Goal: Task Accomplishment & Management: Complete application form

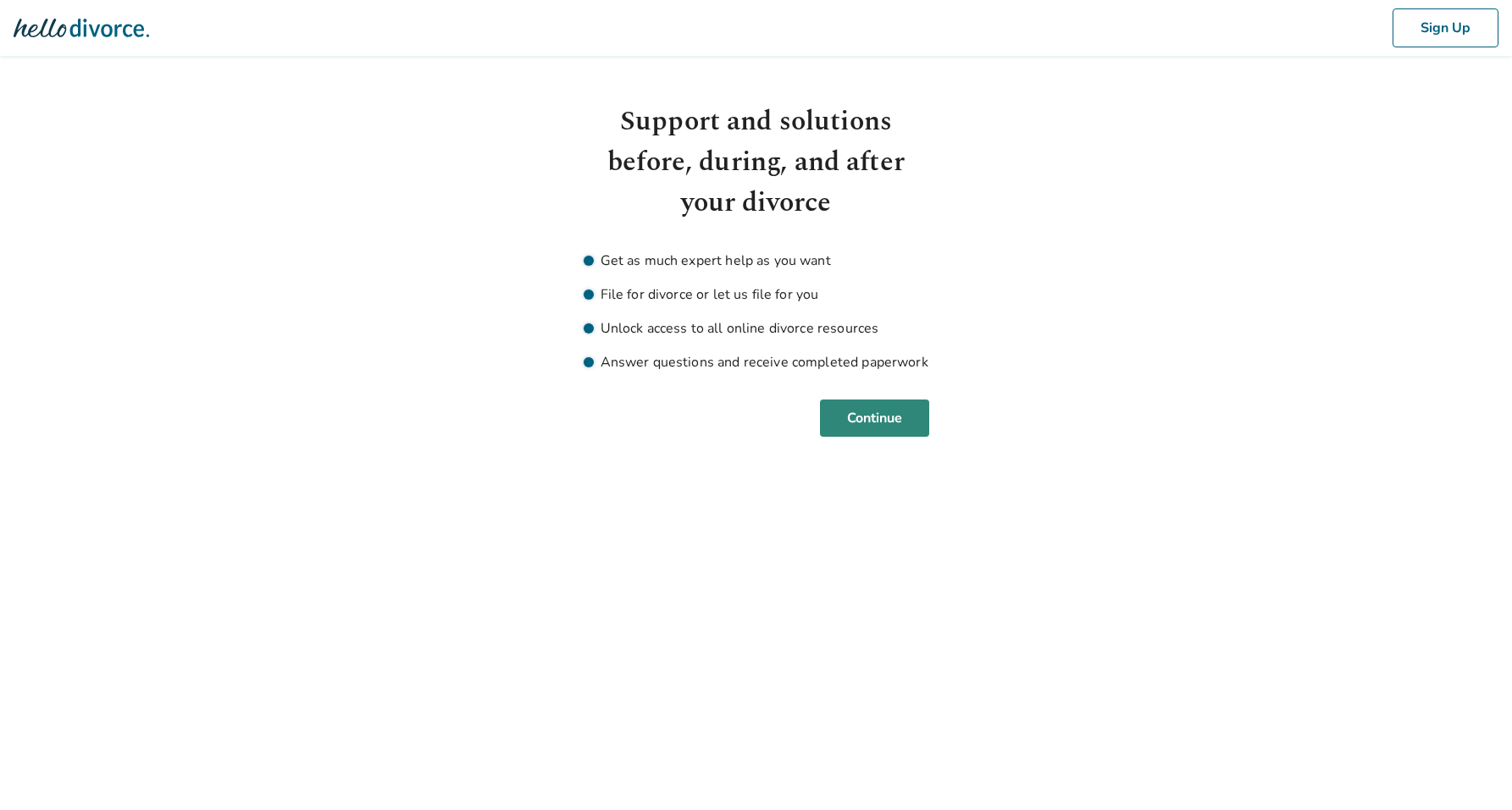
click at [861, 420] on button "Continue" at bounding box center [874, 418] width 109 height 38
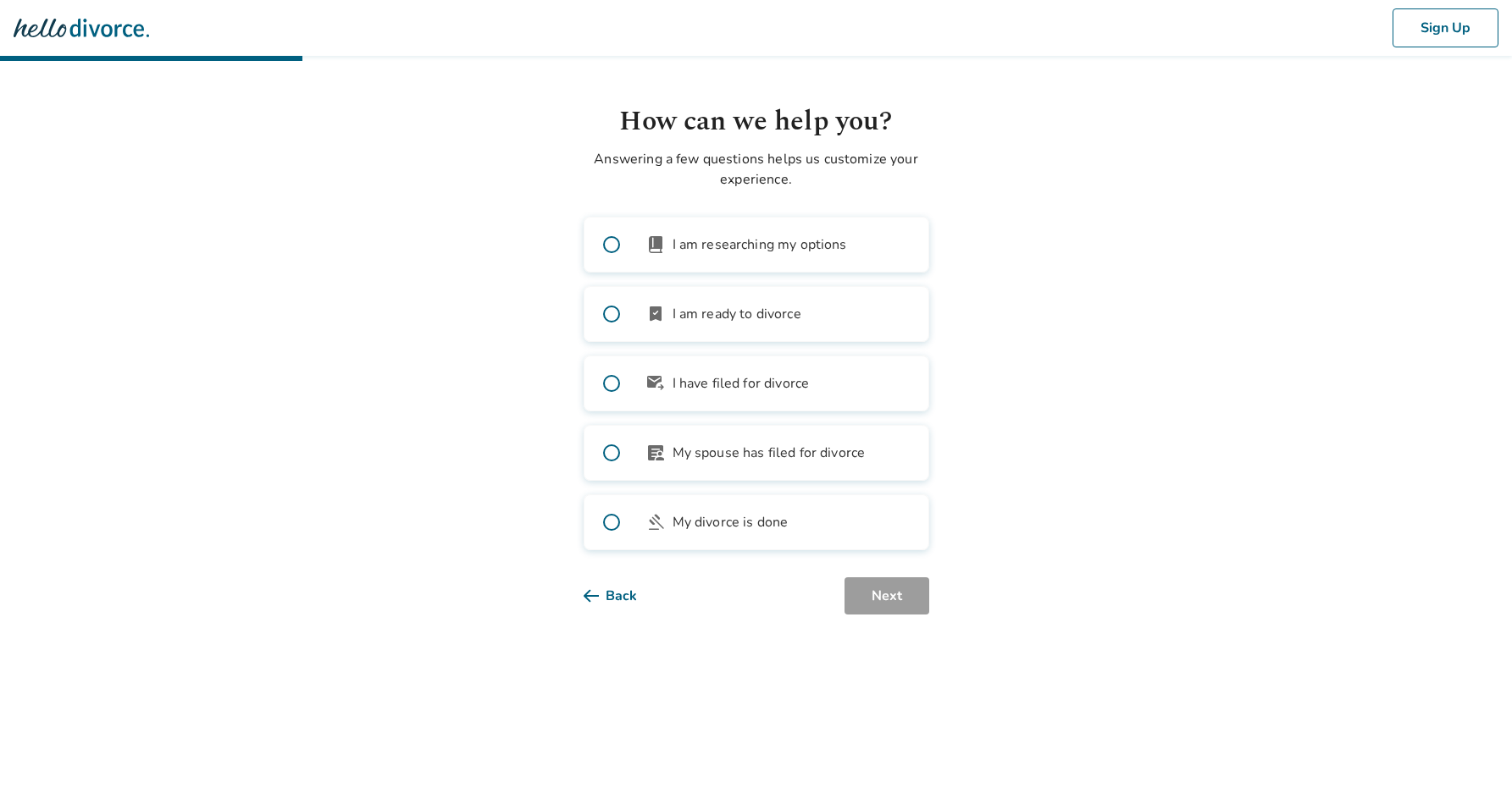
click at [782, 440] on label "article_person My spouse has filed for divorce" at bounding box center [756, 453] width 346 height 56
click at [854, 597] on button "Next" at bounding box center [887, 595] width 85 height 38
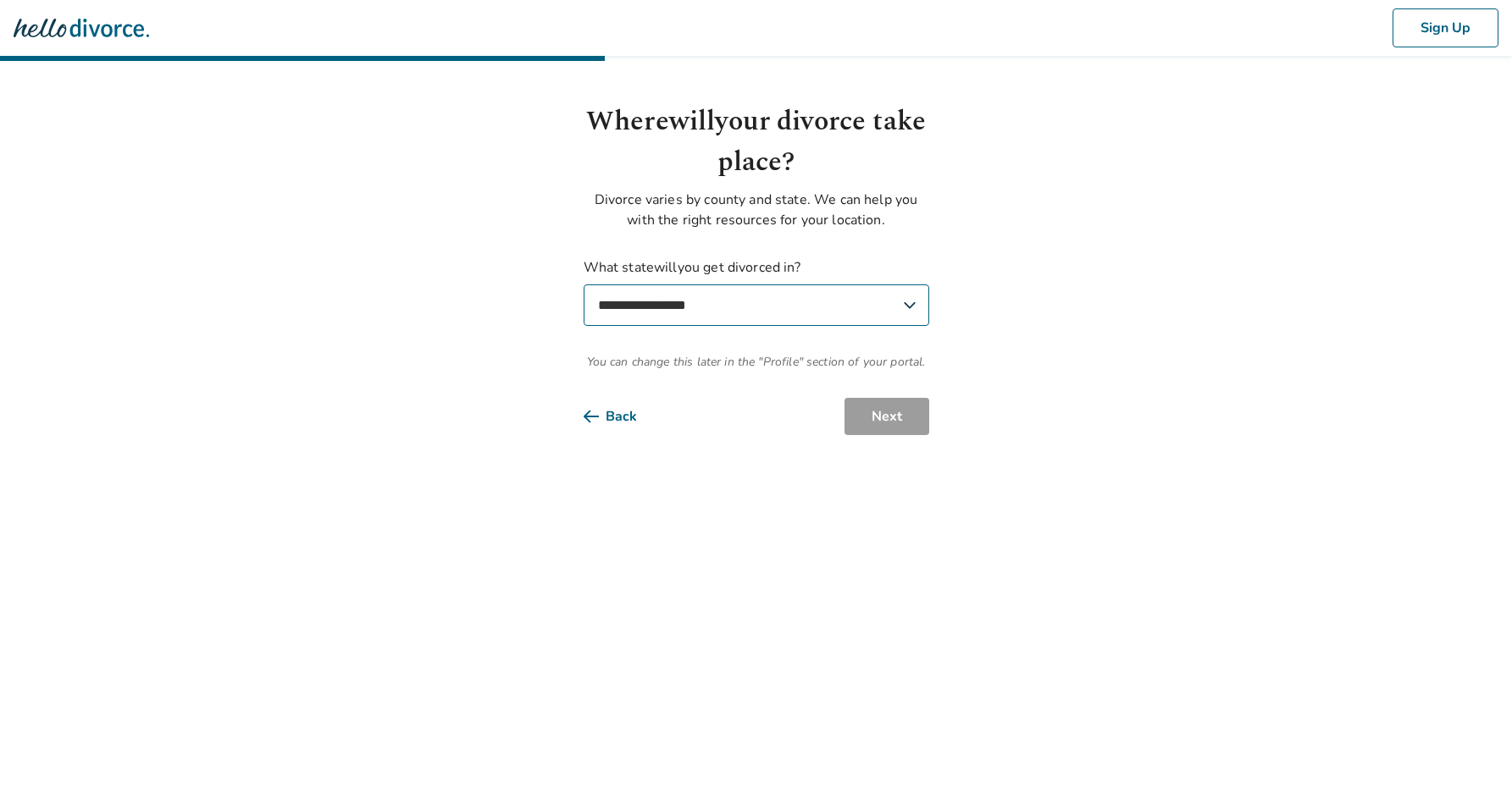
click at [739, 308] on select "**********" at bounding box center [756, 304] width 346 height 41
select select "**"
click at [583, 284] on select "**********" at bounding box center [756, 304] width 346 height 41
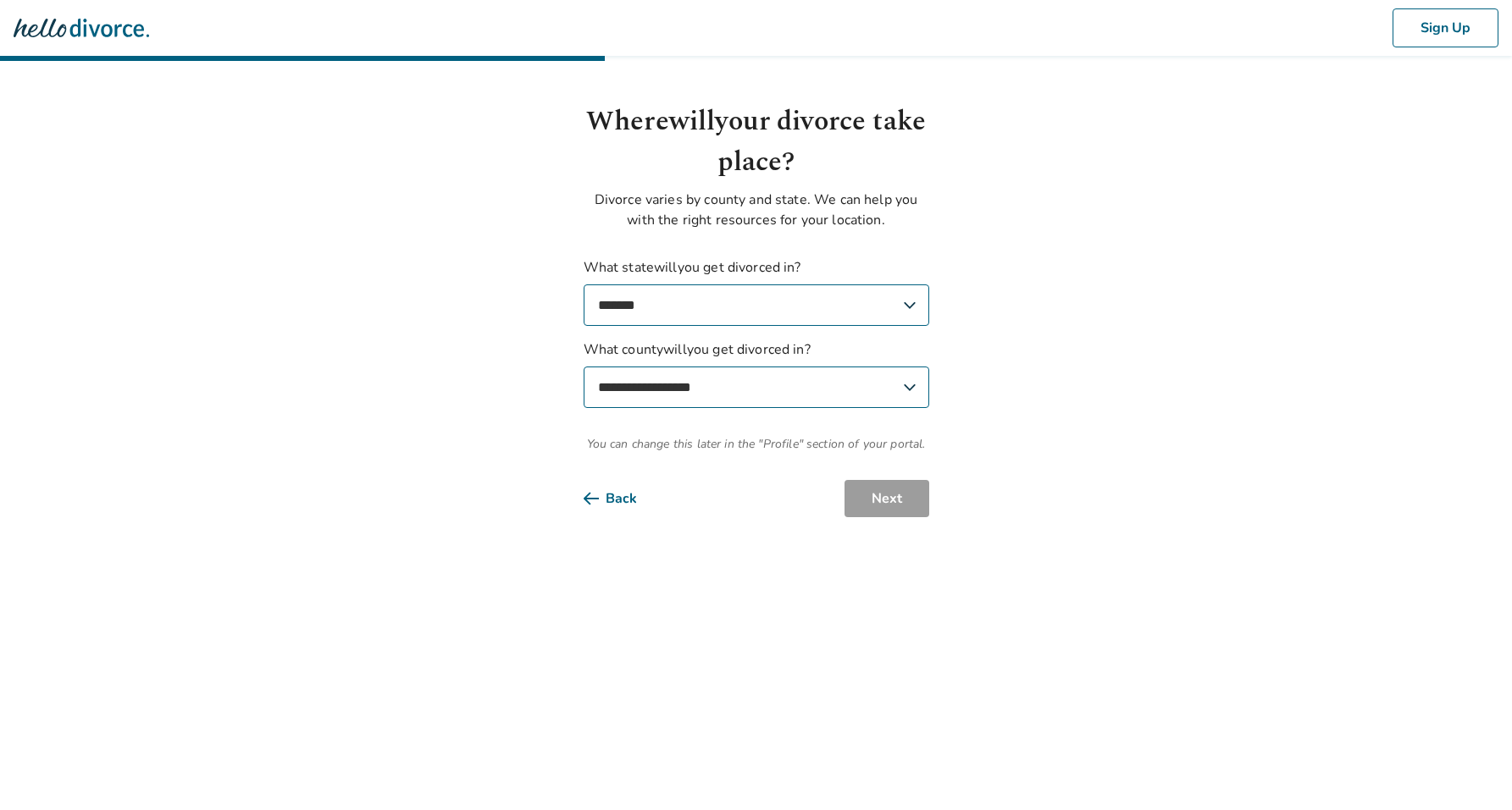
click at [757, 387] on select "**********" at bounding box center [756, 386] width 346 height 41
select select "*******"
click at [583, 366] on select "**********" at bounding box center [756, 386] width 346 height 41
click at [893, 511] on button "Next" at bounding box center [887, 498] width 85 height 38
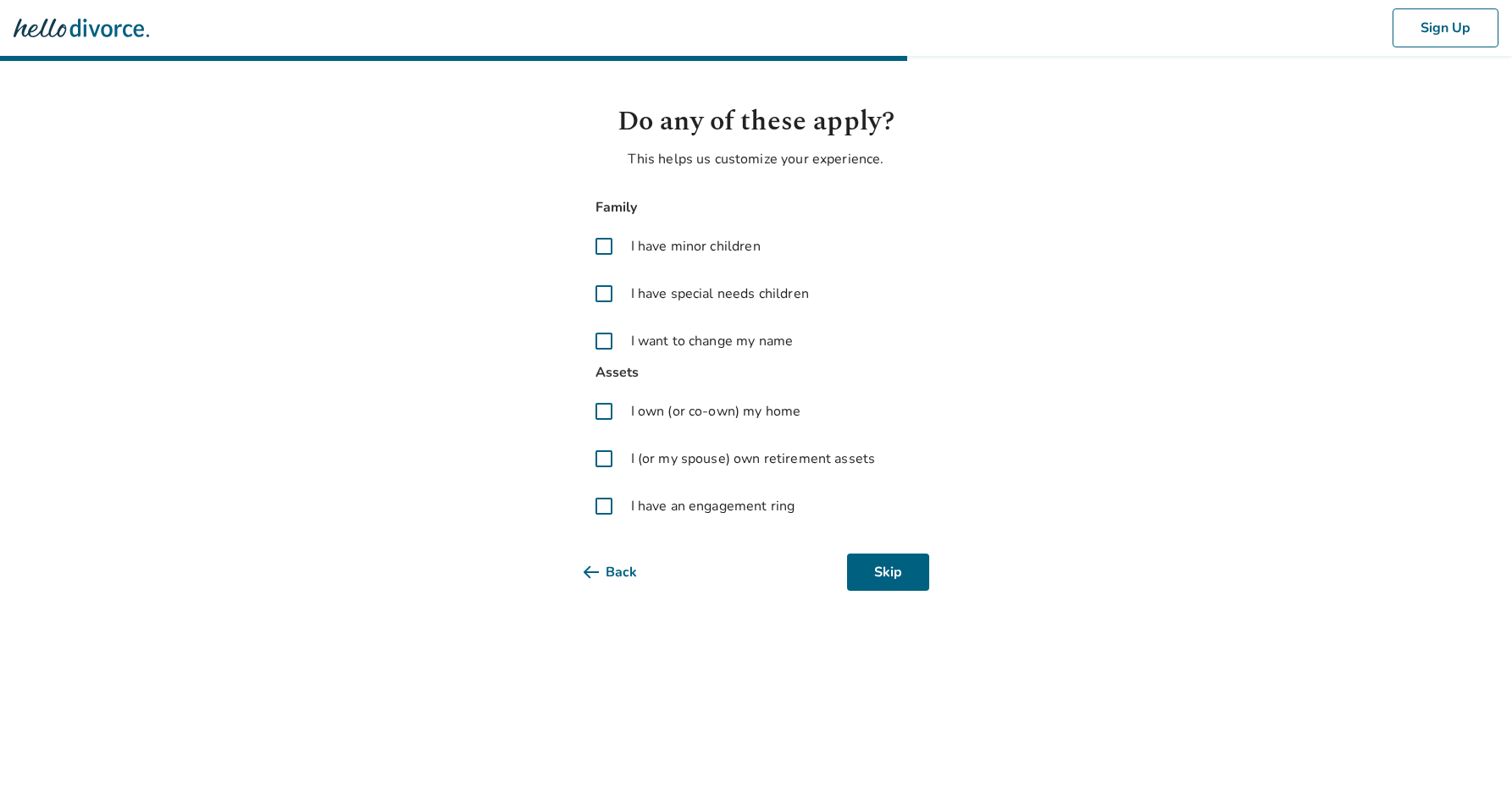
click at [607, 247] on span at bounding box center [603, 247] width 40 height 40
click at [611, 457] on span at bounding box center [603, 458] width 40 height 40
click at [893, 576] on button "Next" at bounding box center [887, 572] width 85 height 38
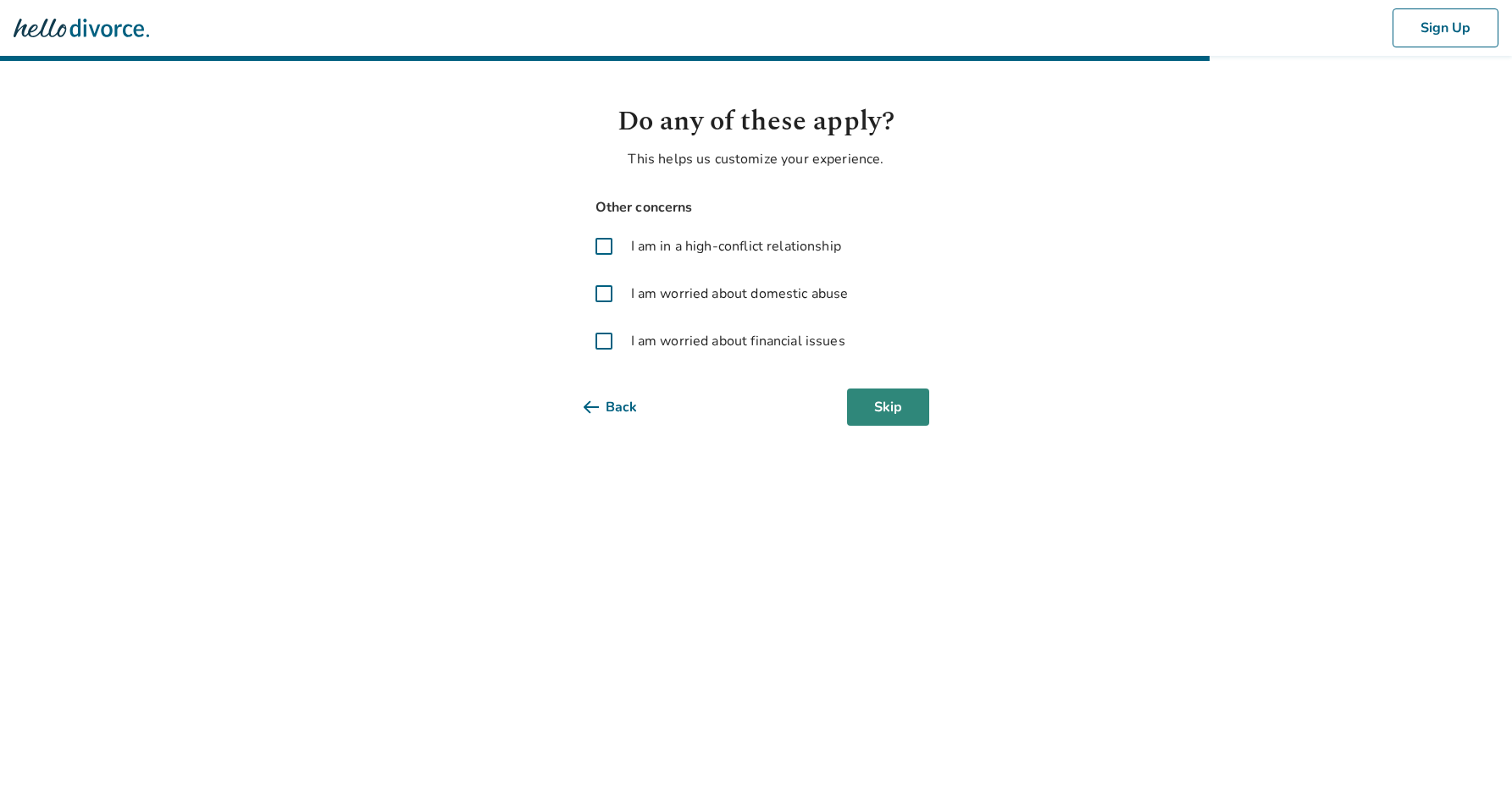
click at [861, 409] on button "Skip" at bounding box center [888, 406] width 82 height 38
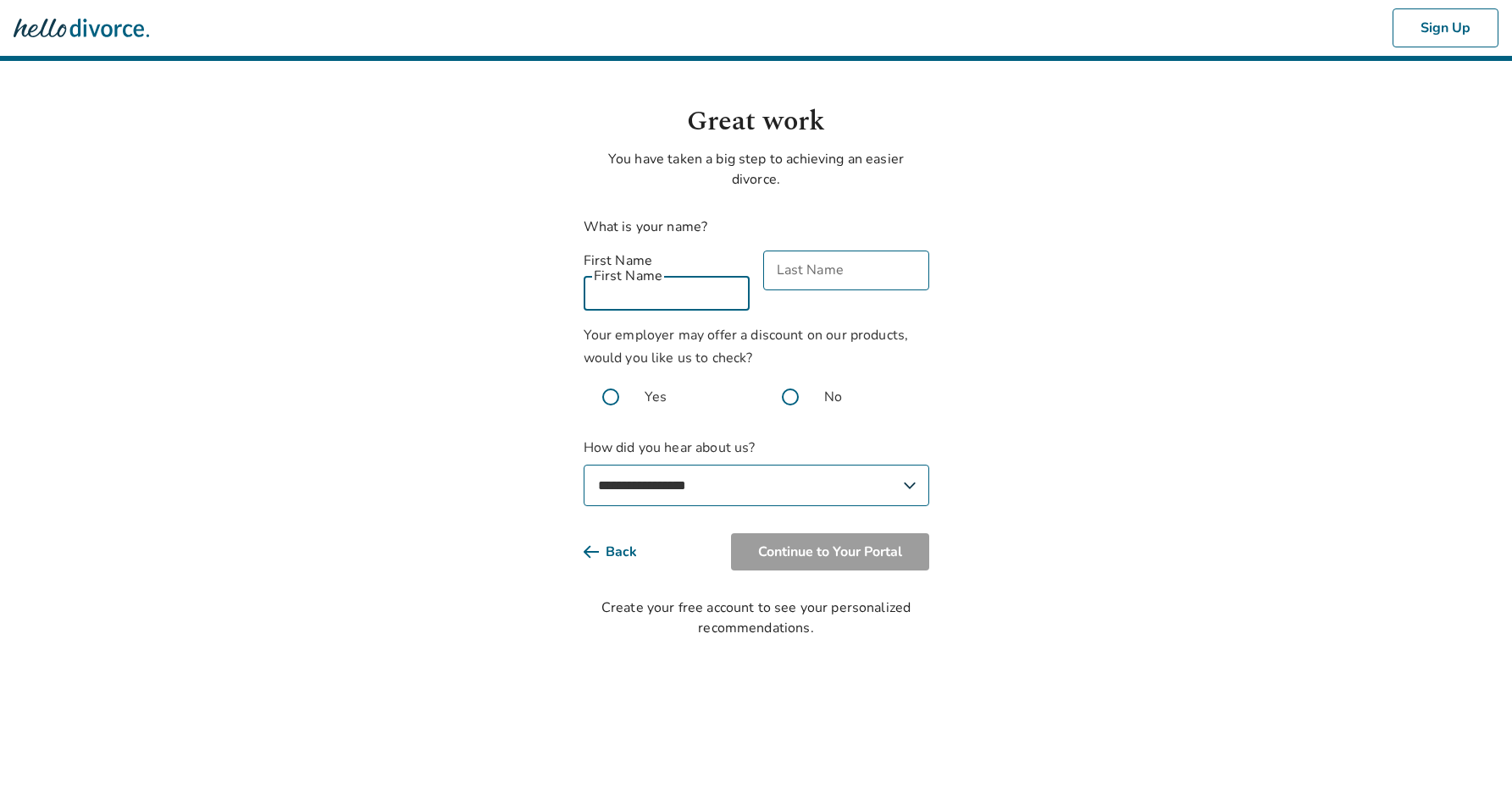
click at [616, 271] on input "First Name" at bounding box center [666, 290] width 166 height 39
type input "*****"
type input "******"
click at [779, 375] on span at bounding box center [790, 397] width 54 height 54
click at [779, 469] on select "**********" at bounding box center [756, 484] width 346 height 41
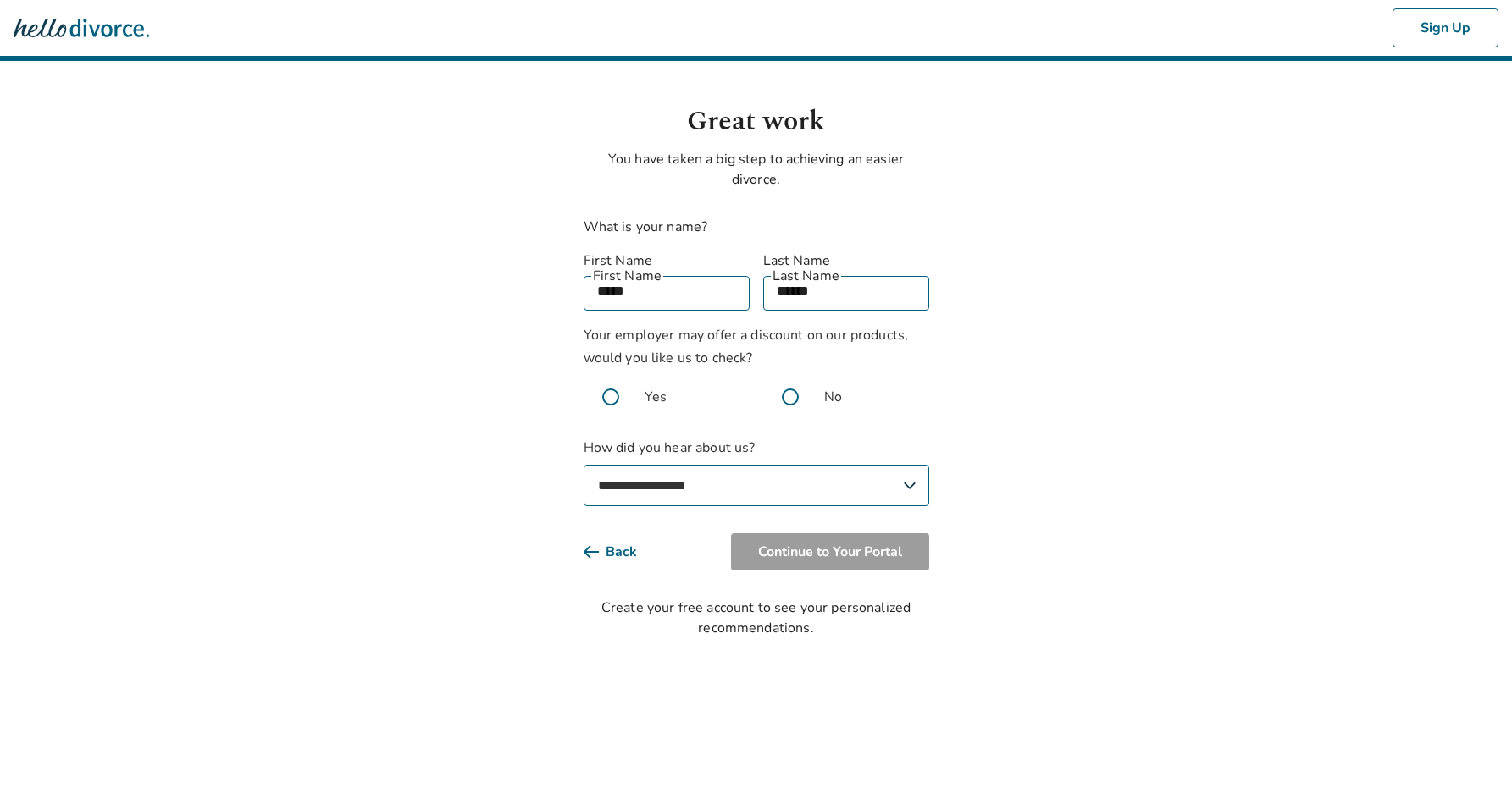
select select "**********"
click at [583, 464] on select "**********" at bounding box center [756, 484] width 346 height 41
drag, startPoint x: 859, startPoint y: 523, endPoint x: 930, endPoint y: 570, distance: 85.1
click at [859, 534] on button "Continue to Your Portal" at bounding box center [830, 552] width 199 height 38
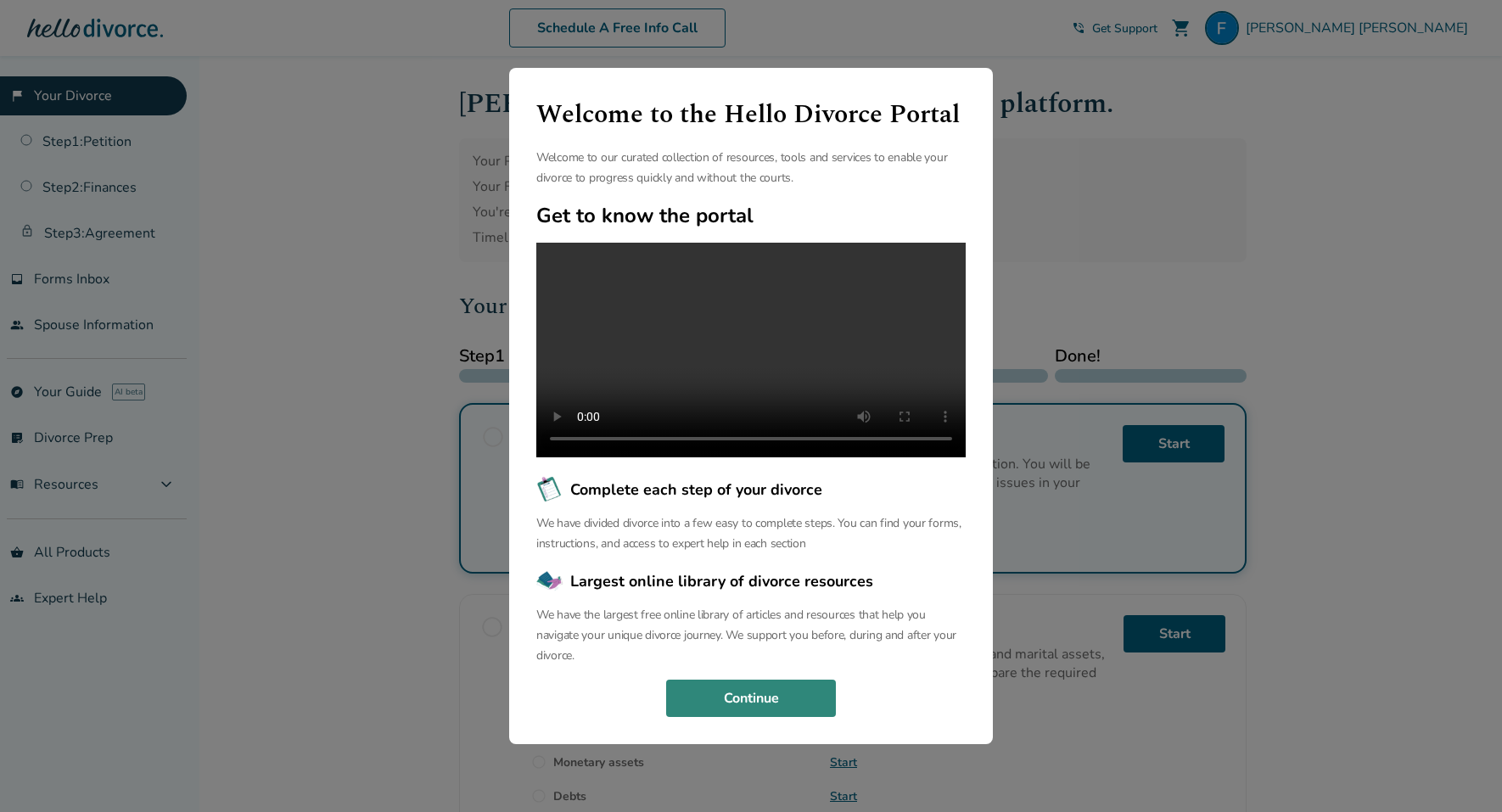
click at [771, 699] on button "Continue" at bounding box center [751, 698] width 170 height 38
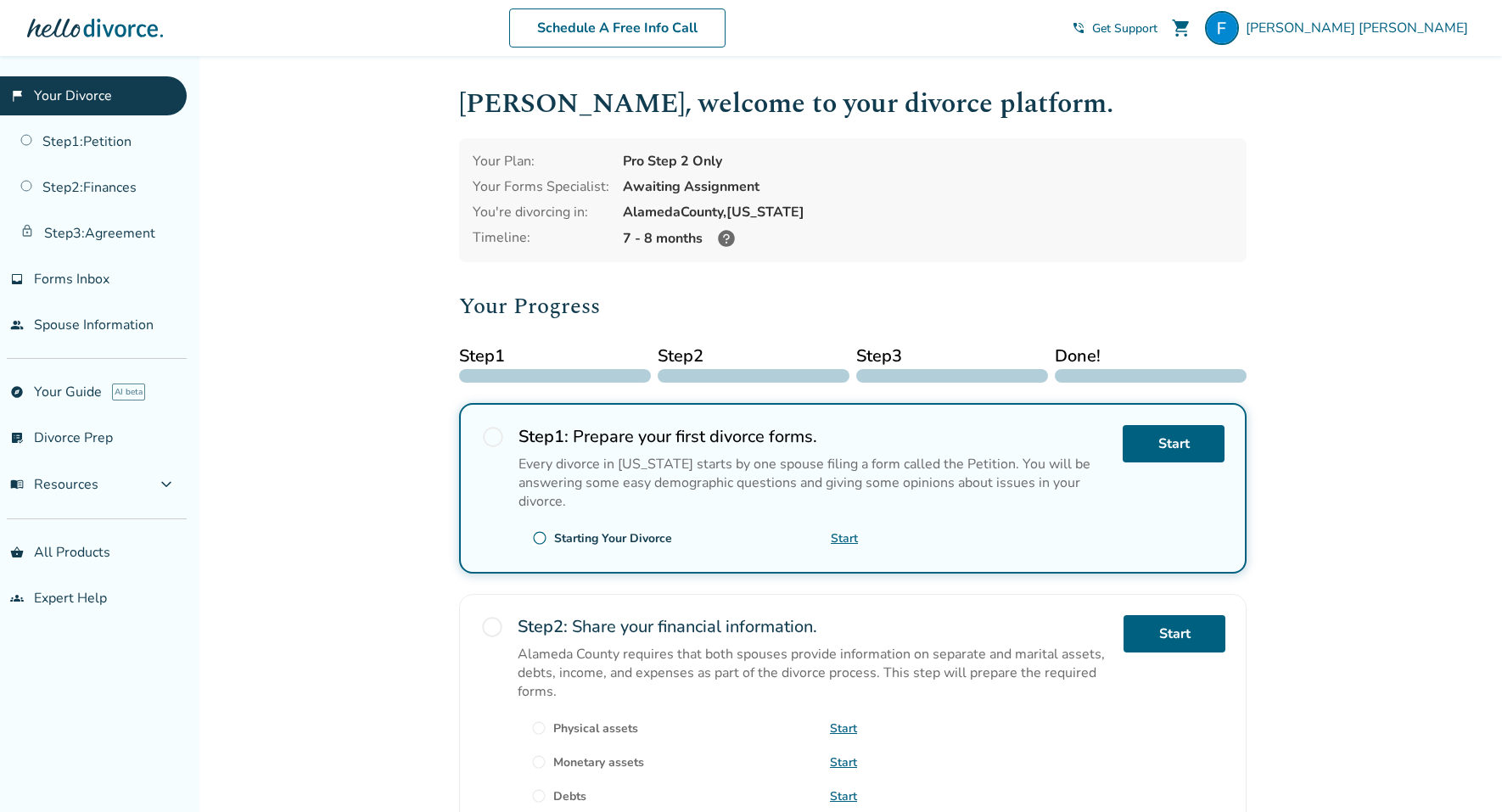
click at [655, 165] on div "Pro Step 2 Only" at bounding box center [928, 160] width 610 height 18
click at [727, 235] on icon at bounding box center [726, 238] width 17 height 17
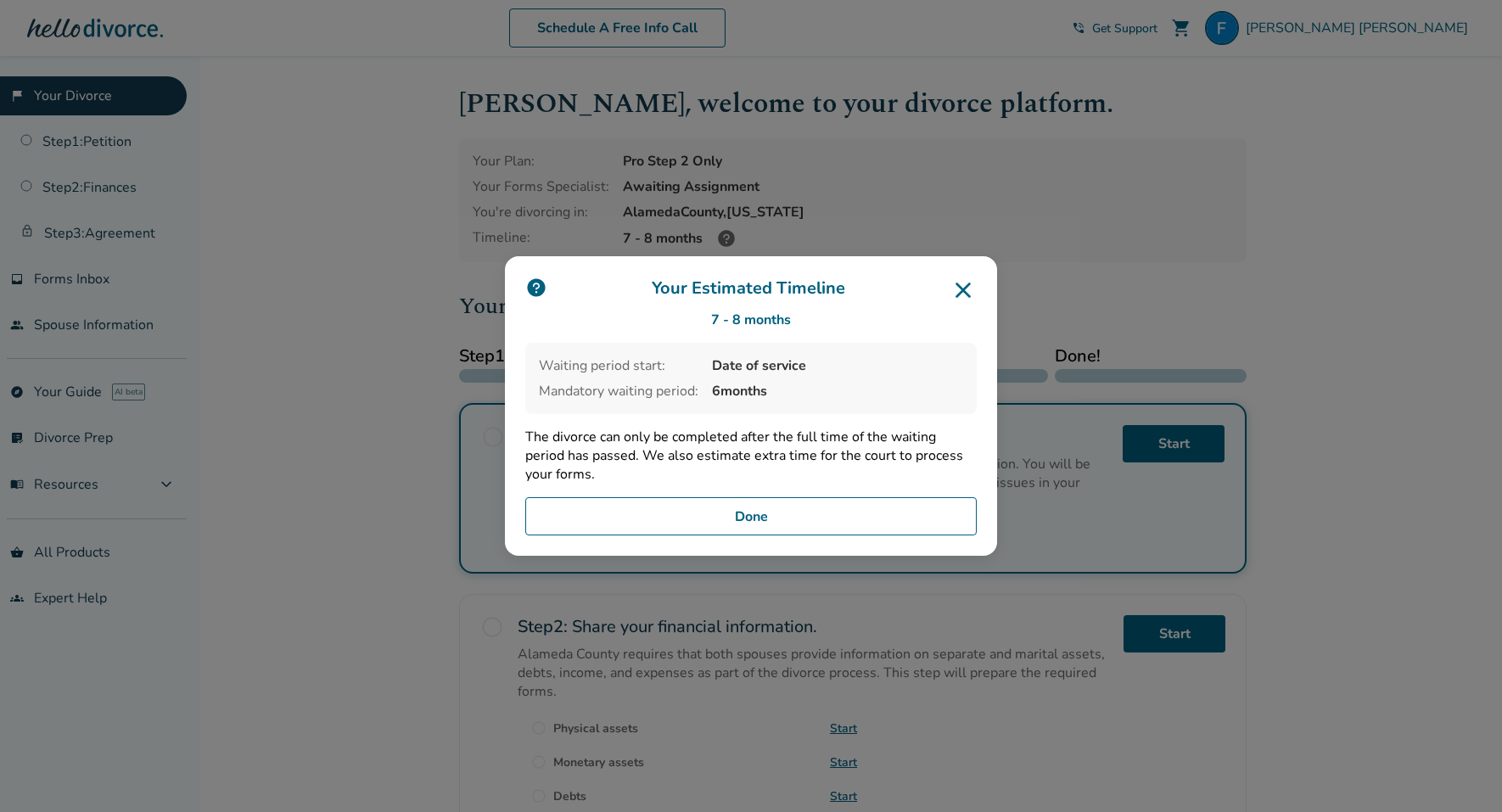
click at [822, 519] on button "Done" at bounding box center [751, 517] width 451 height 39
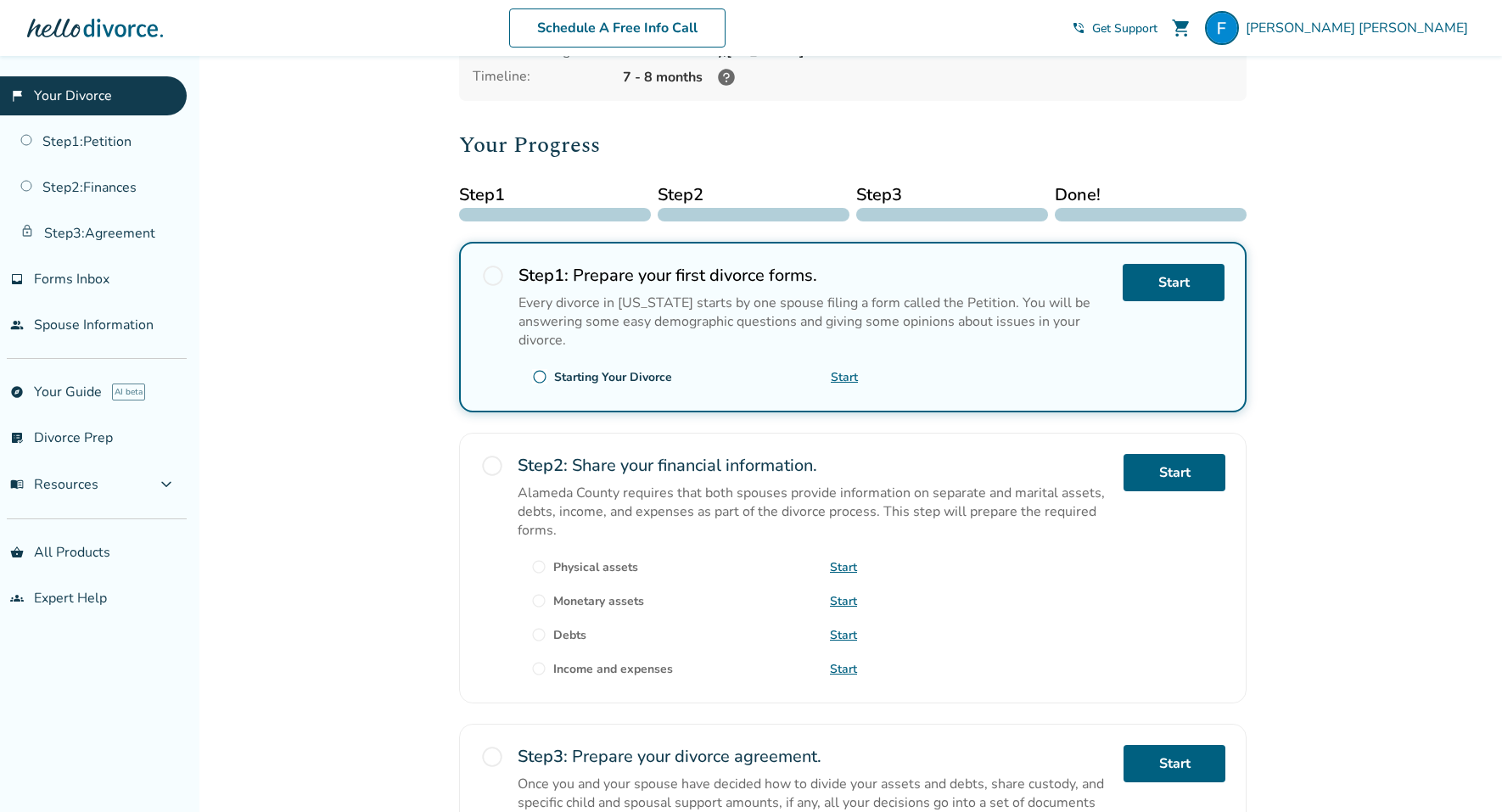
scroll to position [164, 0]
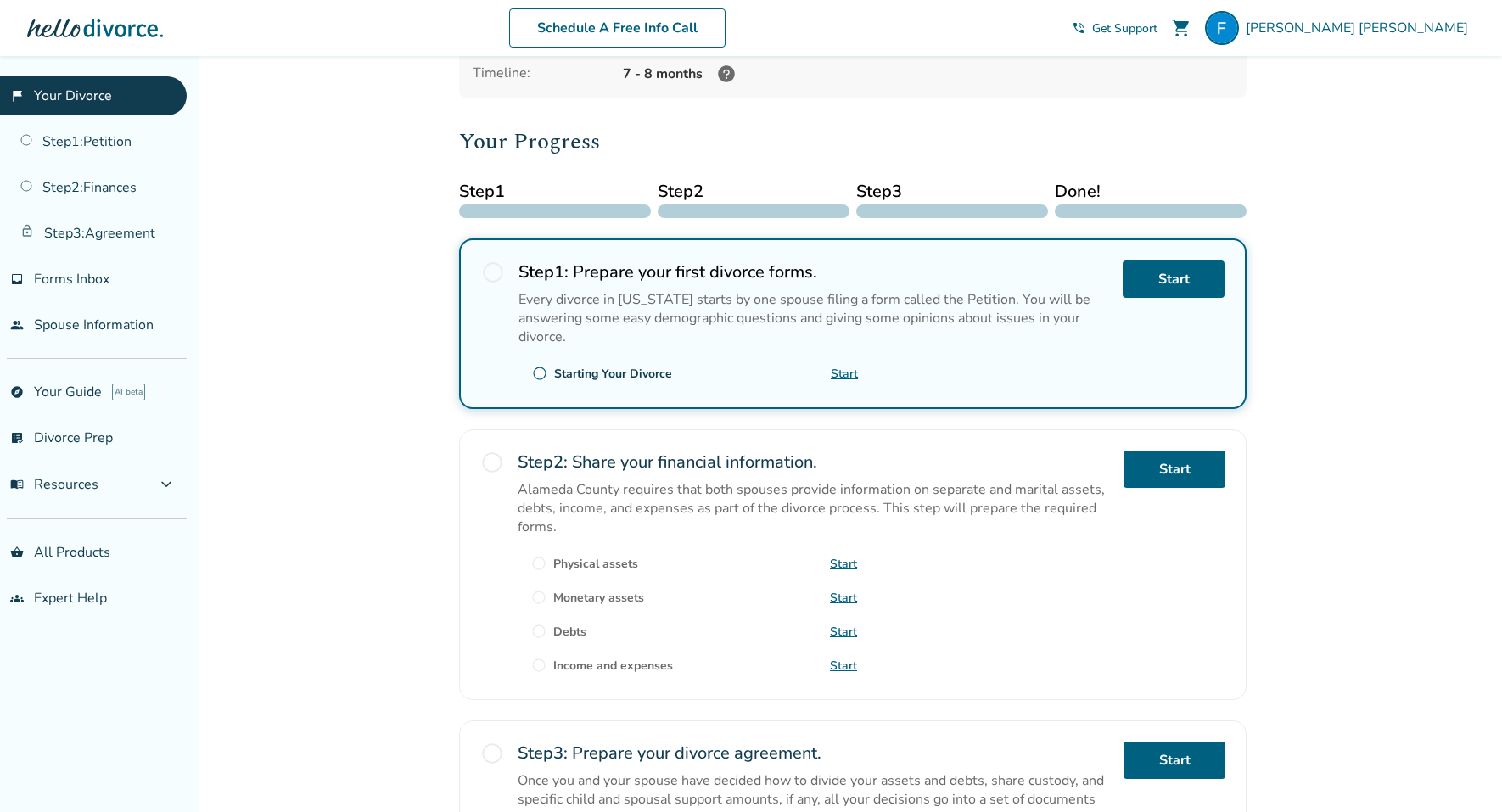
click at [646, 352] on div "Step 1 : Prepare your first divorce forms. Every divorce in California starts b…" at bounding box center [814, 323] width 591 height 126
click at [499, 271] on span "radio_button_unchecked" at bounding box center [493, 272] width 24 height 24
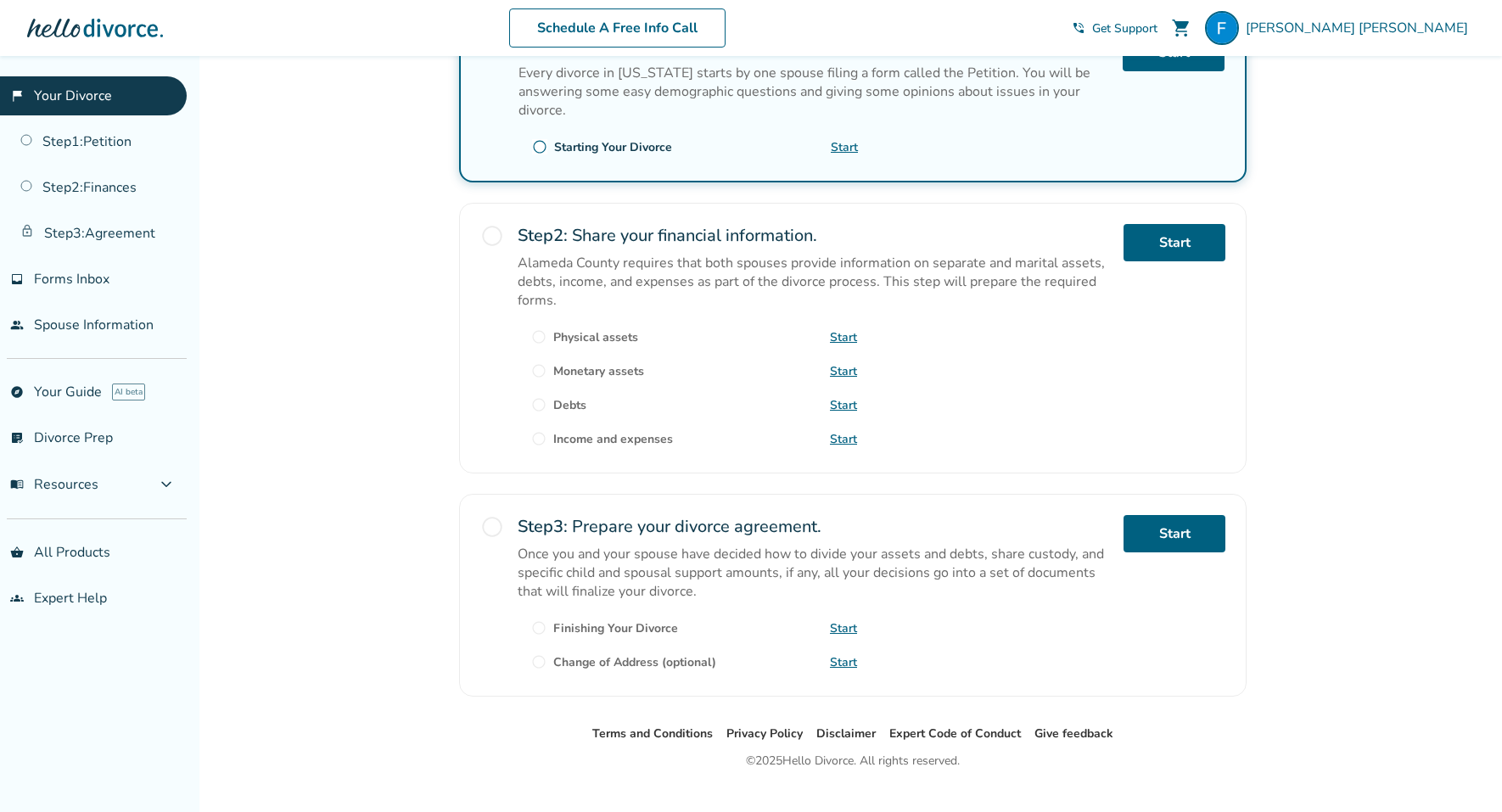
scroll to position [416, 0]
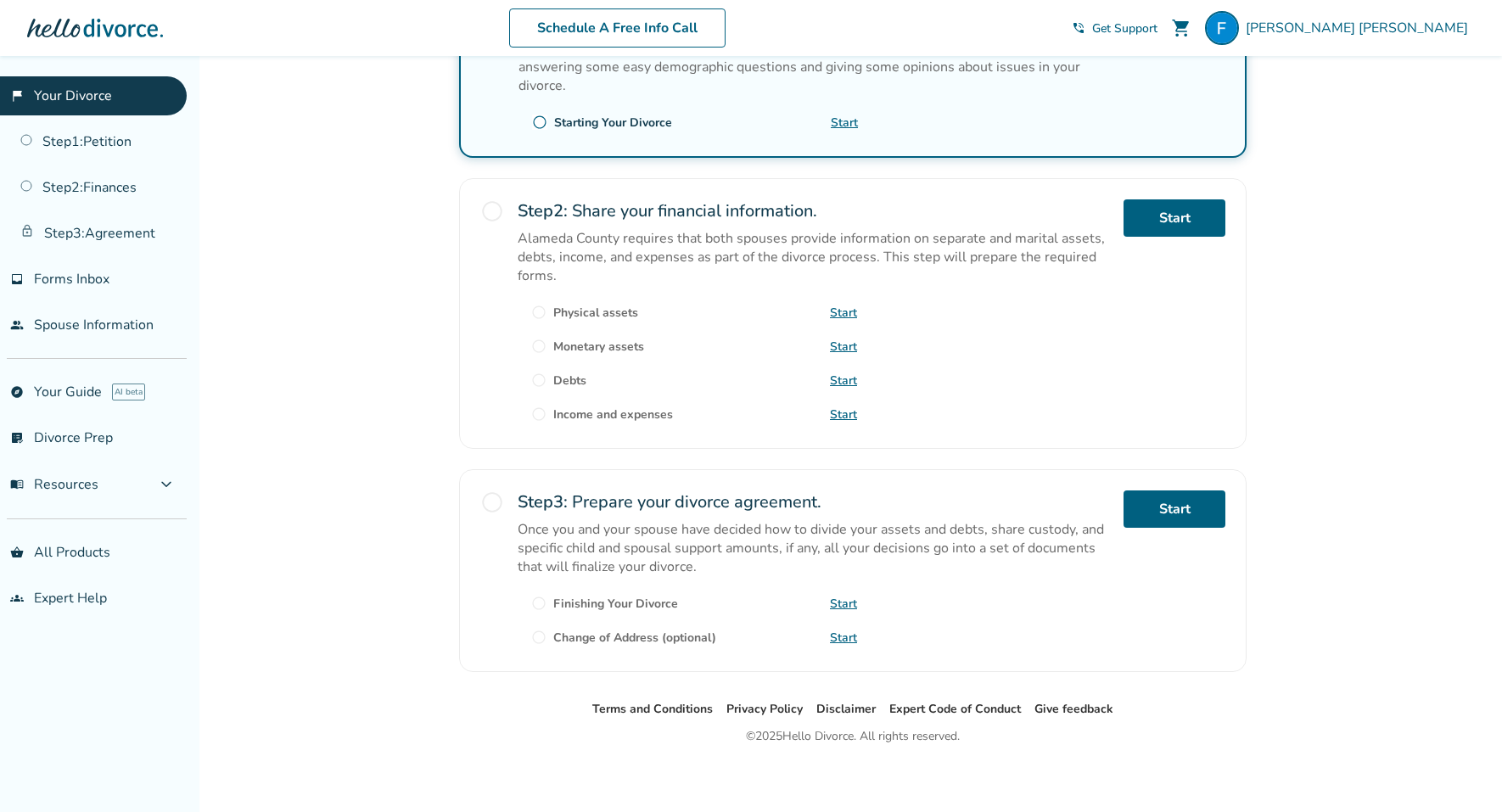
click at [492, 209] on span "radio_button_unchecked" at bounding box center [492, 211] width 24 height 24
click at [1166, 219] on link "Start" at bounding box center [1174, 218] width 101 height 38
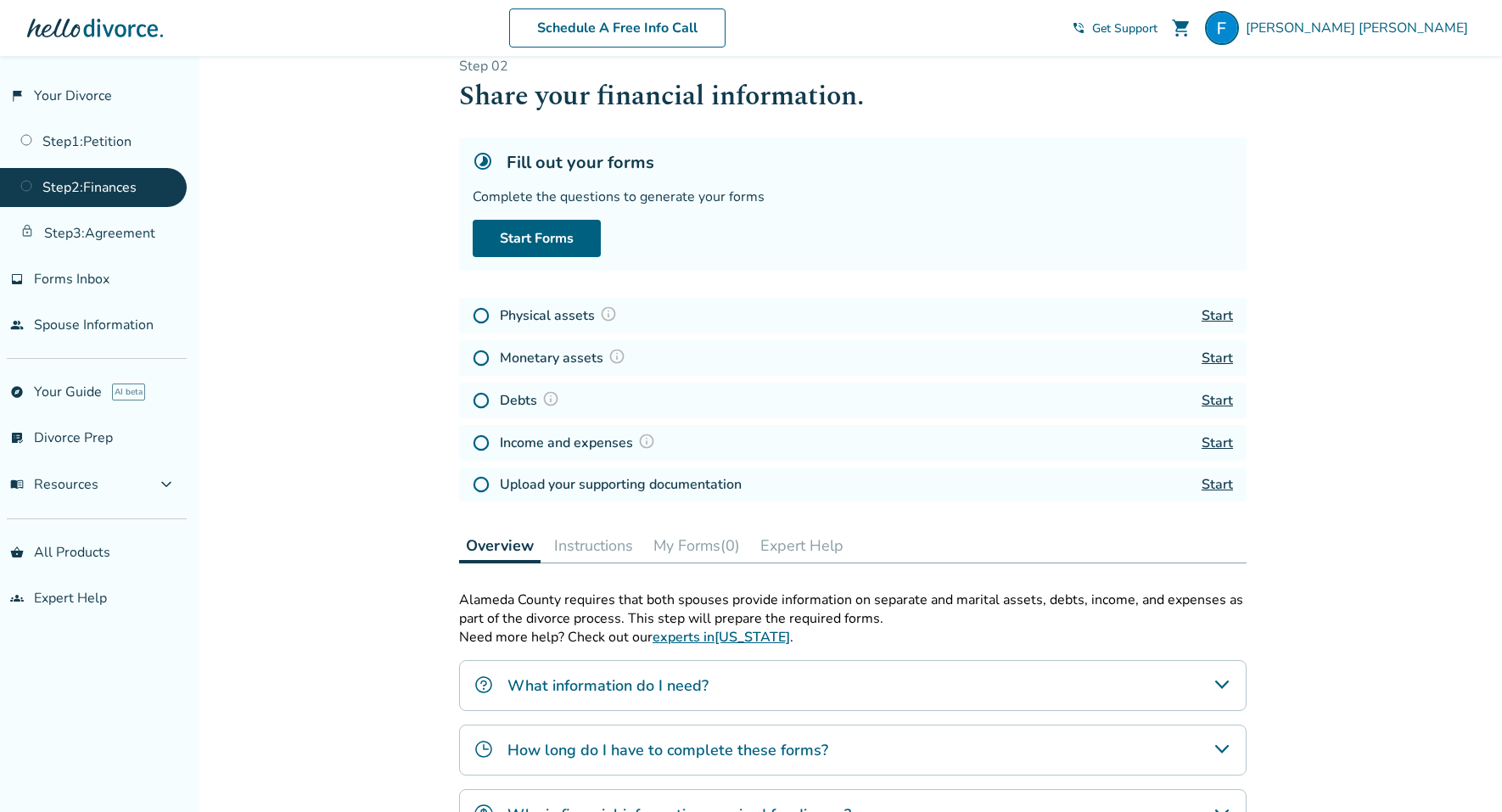
scroll to position [27, 0]
click at [613, 314] on img at bounding box center [609, 313] width 17 height 17
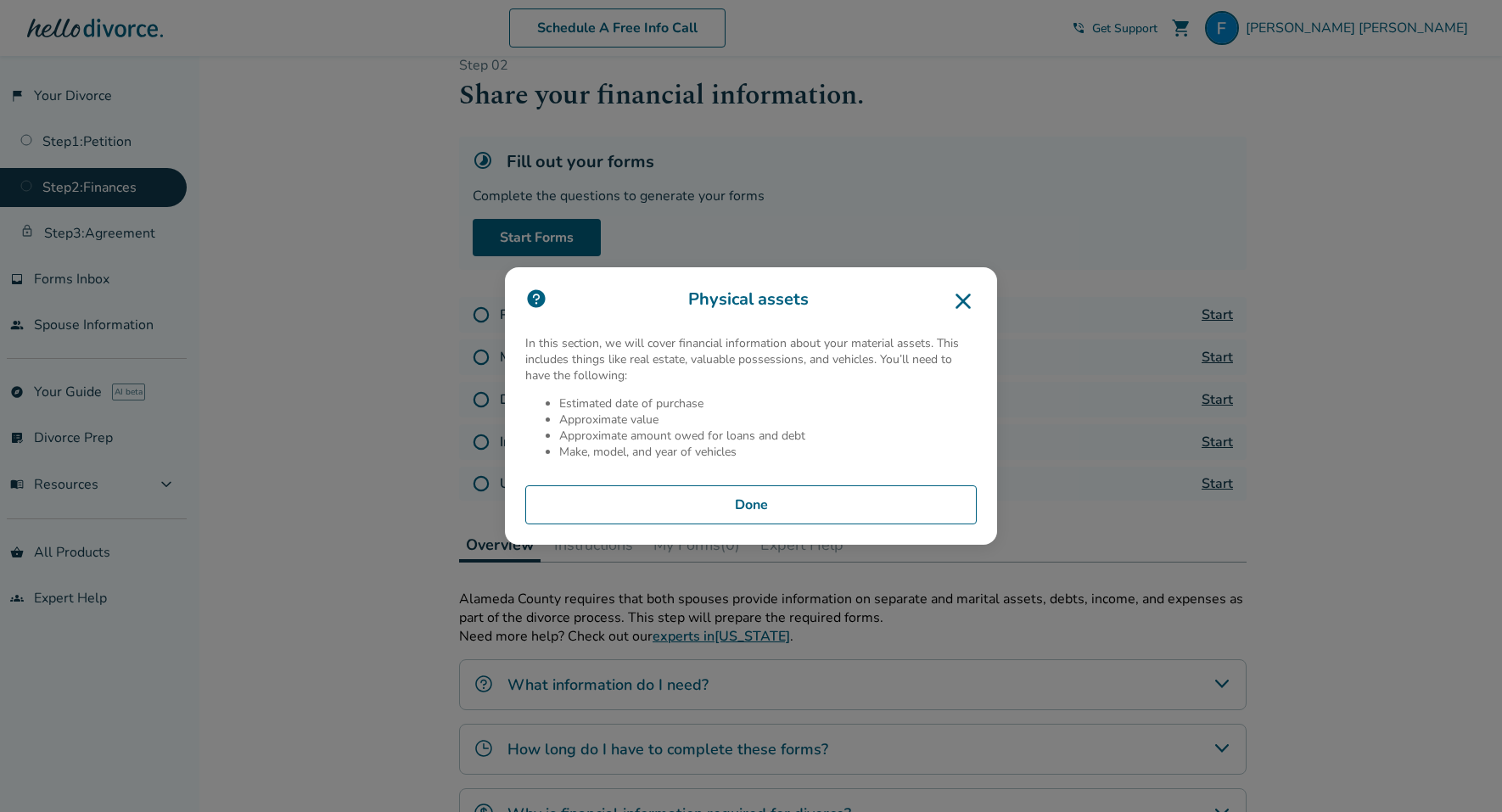
click at [972, 305] on icon at bounding box center [963, 301] width 27 height 27
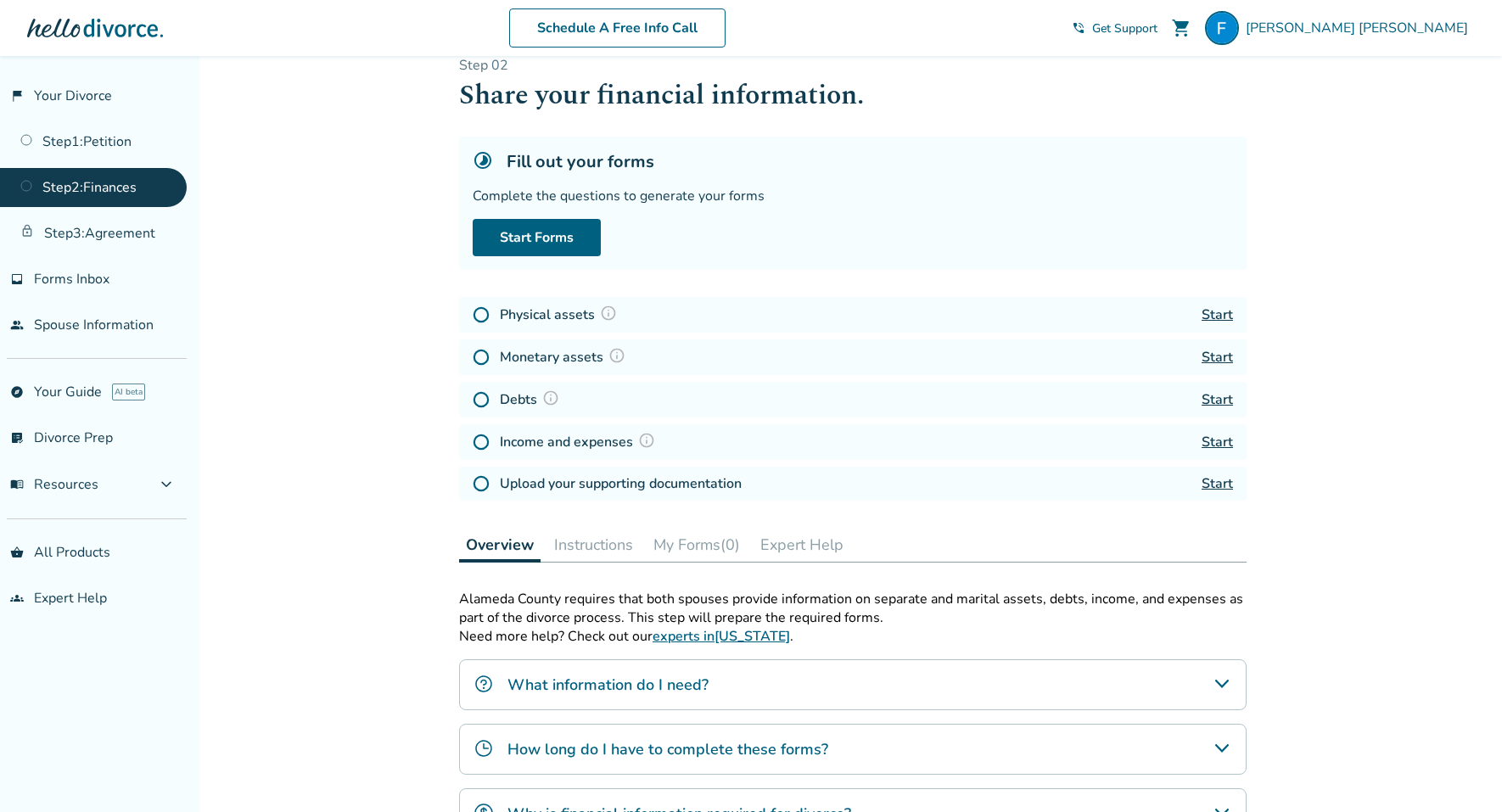
click at [1225, 317] on link "Start" at bounding box center [1217, 314] width 32 height 18
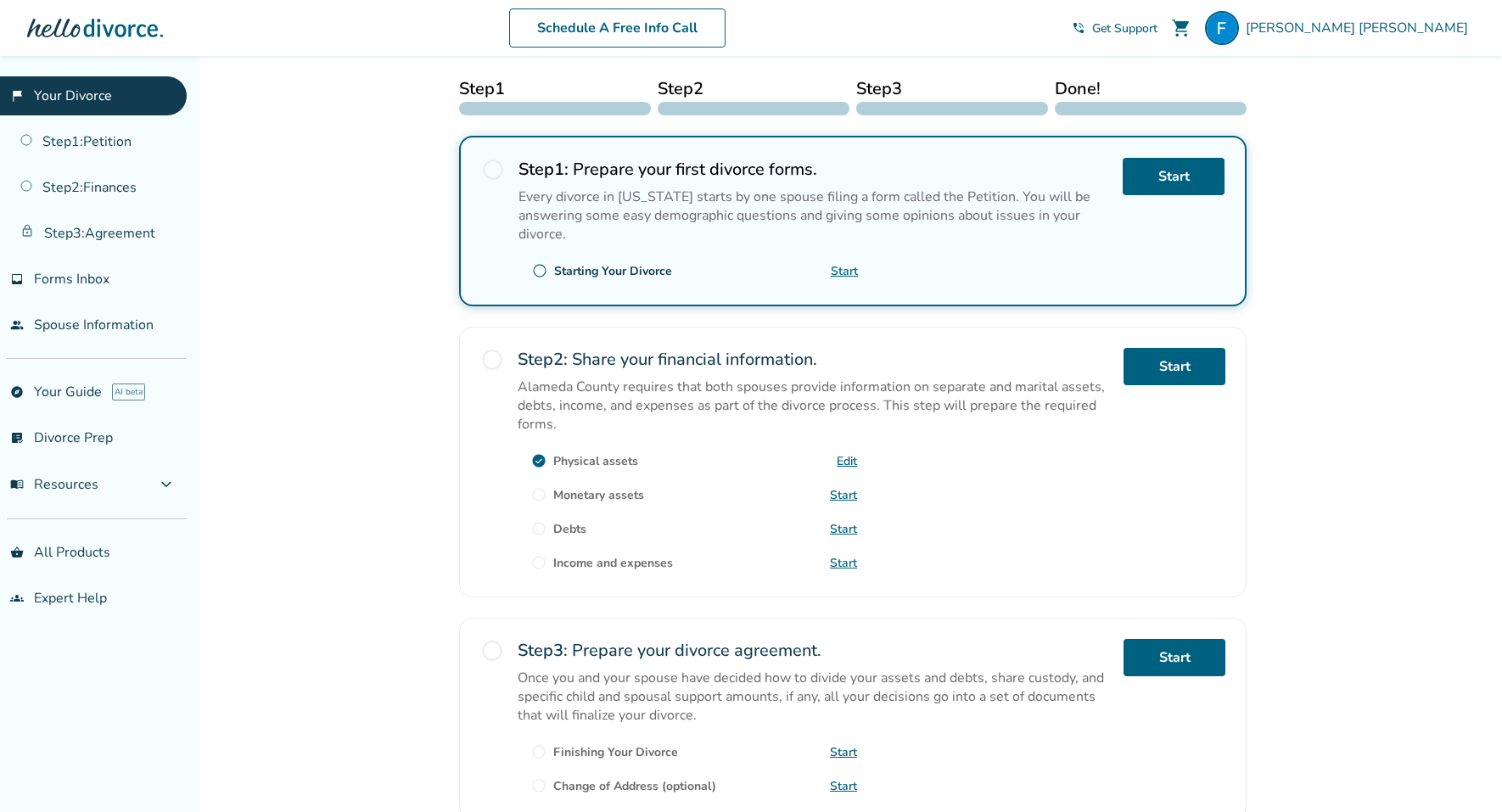
scroll to position [337, 0]
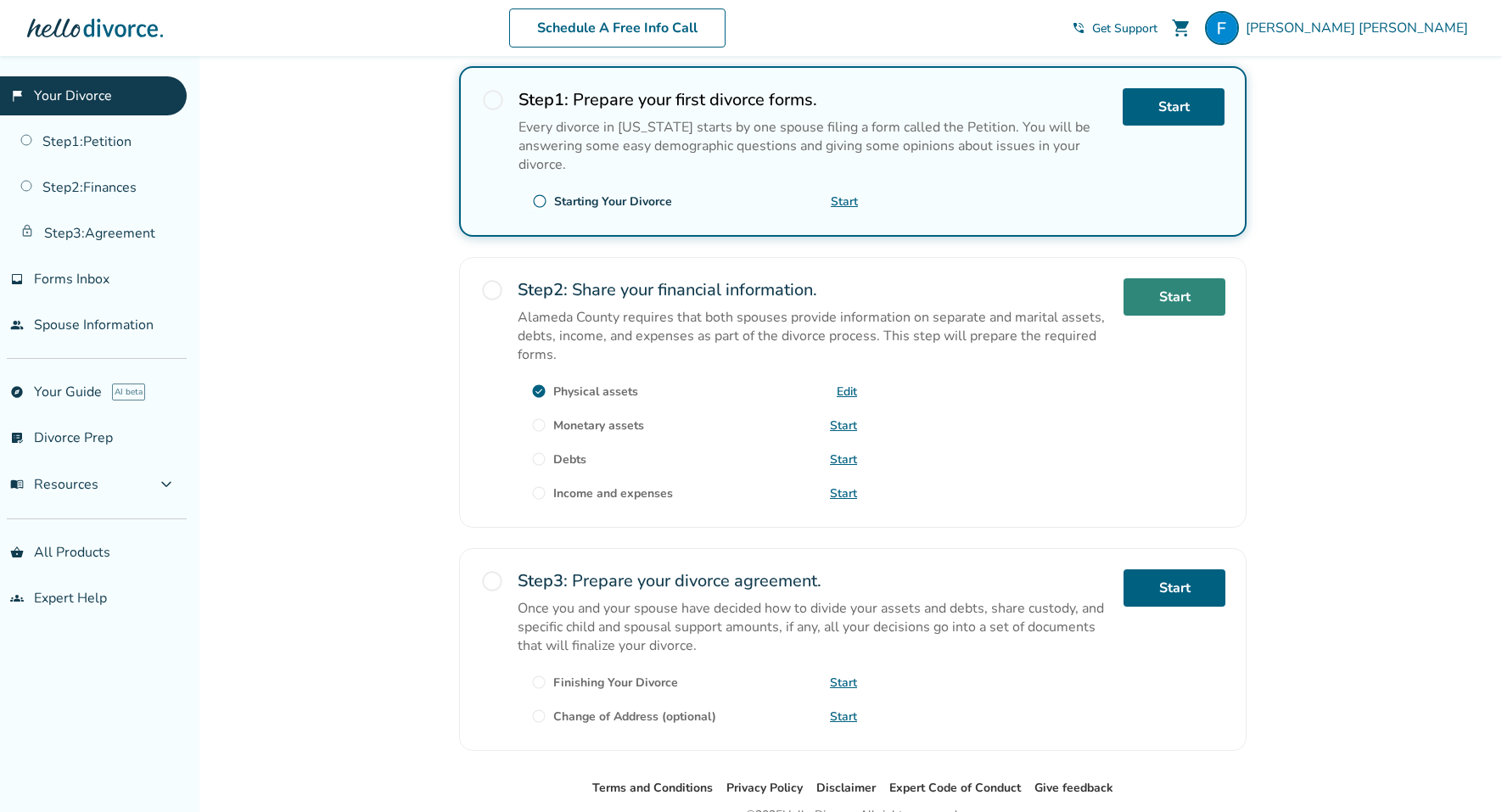
click at [1170, 297] on link "Start" at bounding box center [1174, 296] width 101 height 38
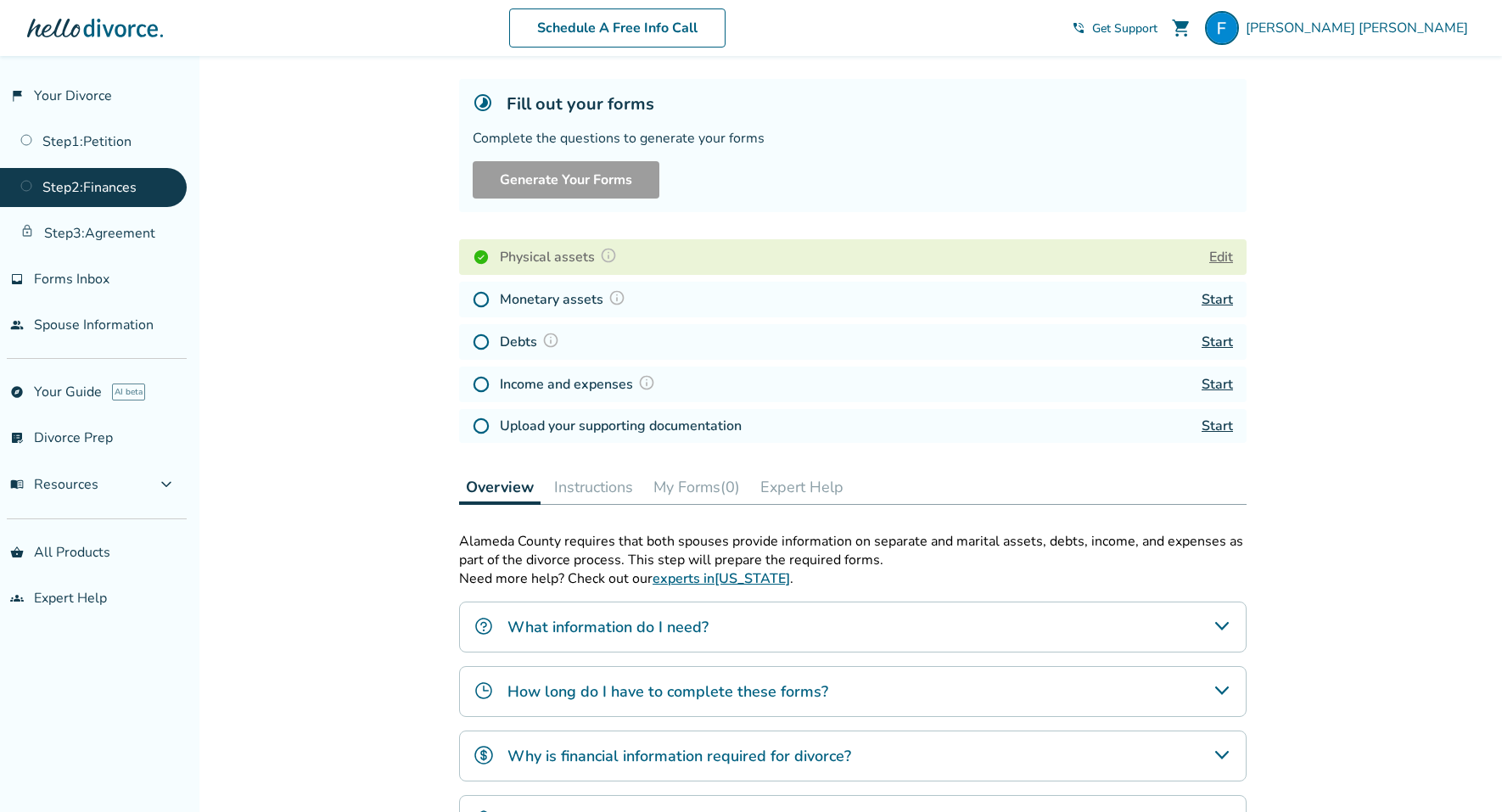
scroll to position [108, 0]
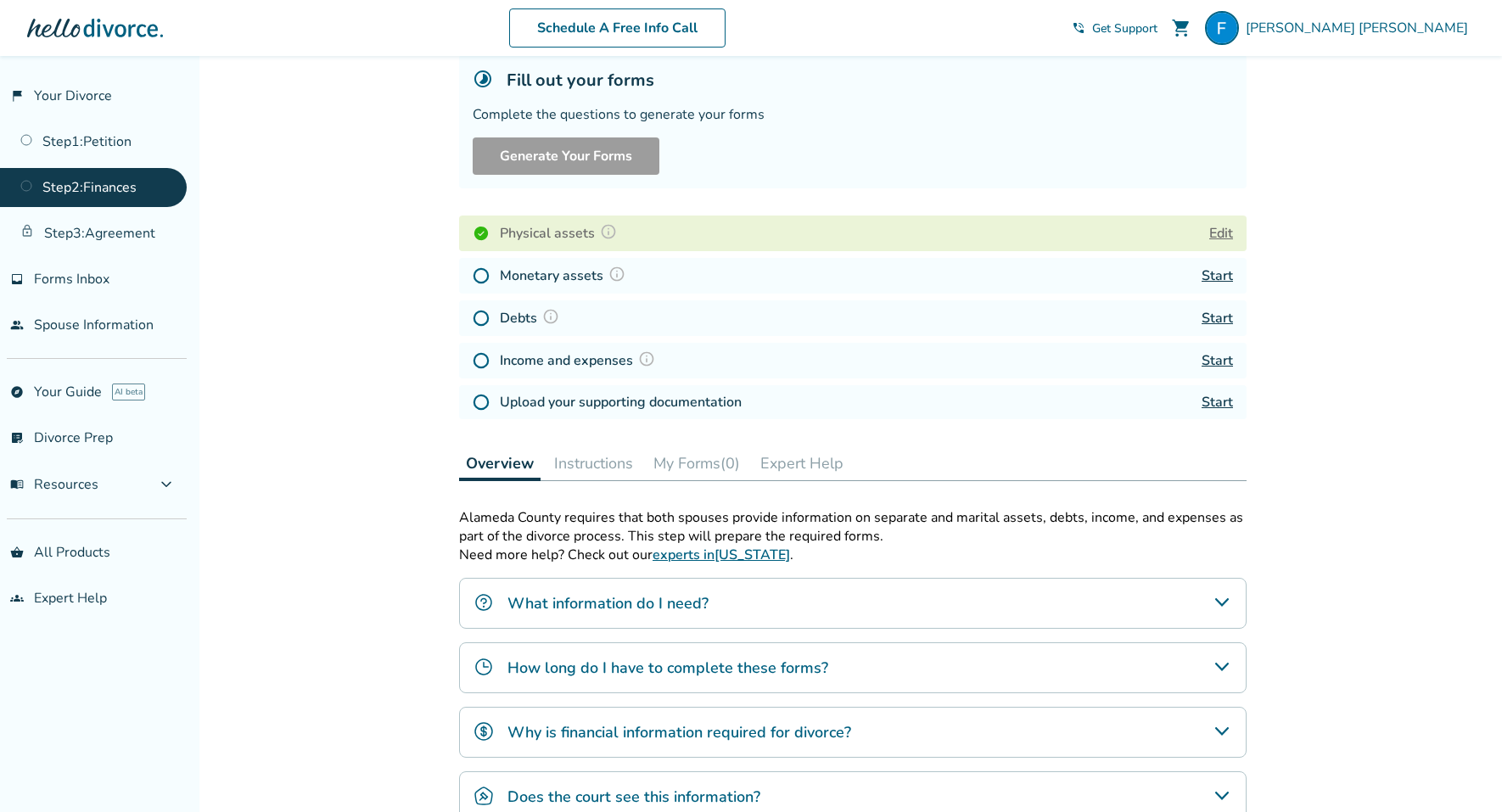
click at [1222, 274] on link "Start" at bounding box center [1217, 275] width 32 height 18
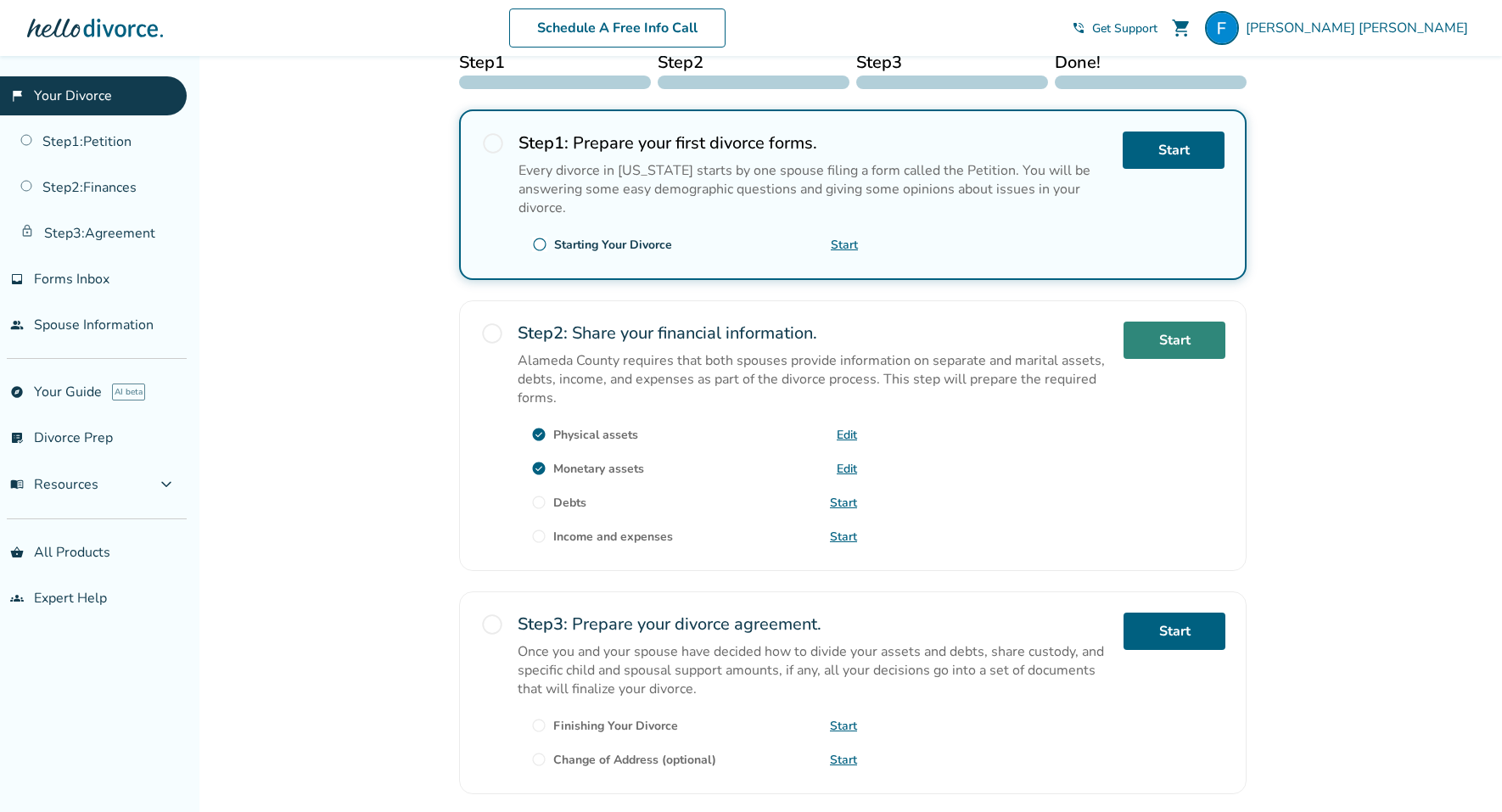
scroll to position [422, 0]
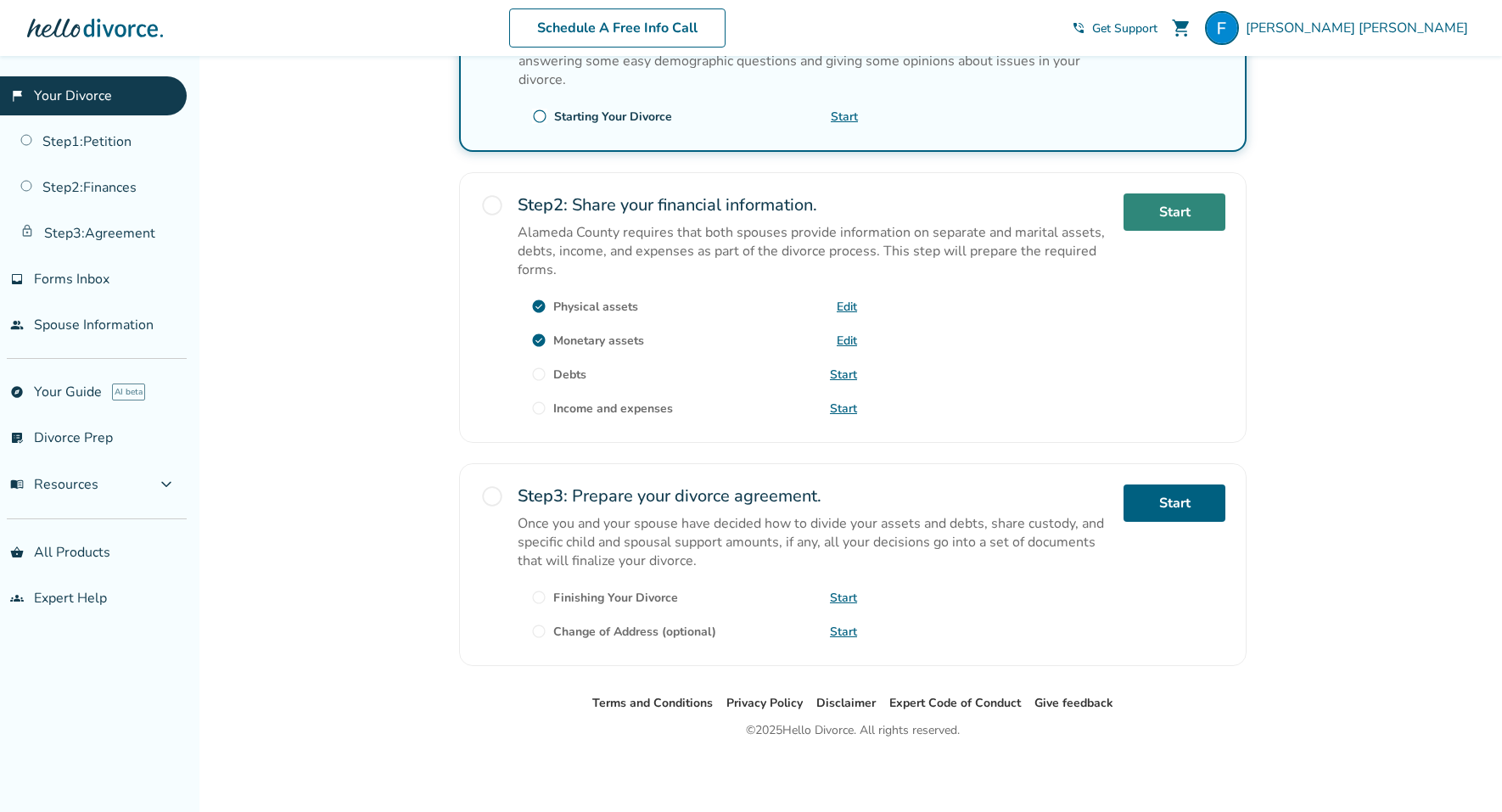
click at [1204, 207] on link "Start" at bounding box center [1174, 211] width 101 height 38
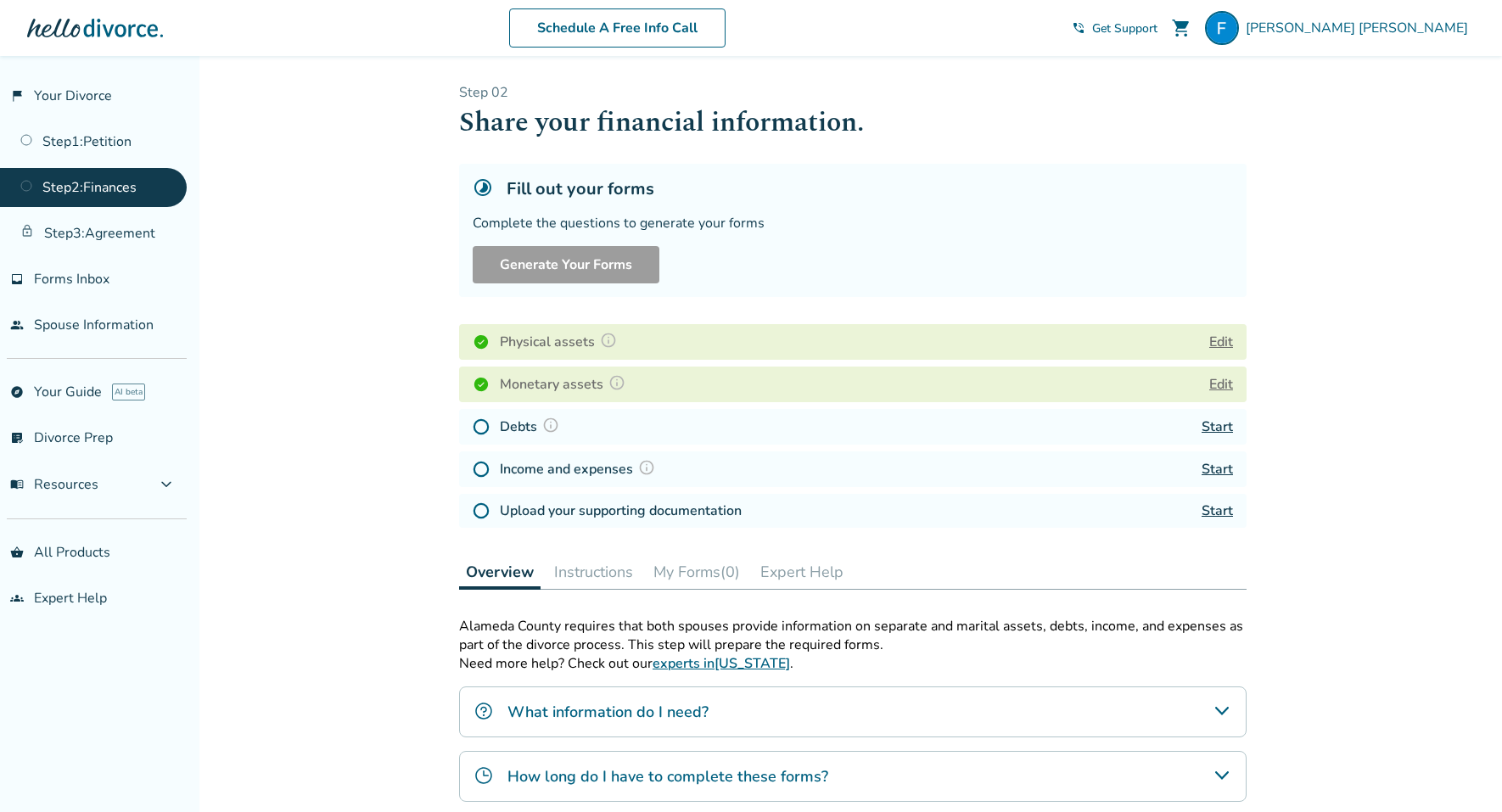
click at [1221, 424] on link "Start" at bounding box center [1217, 426] width 32 height 18
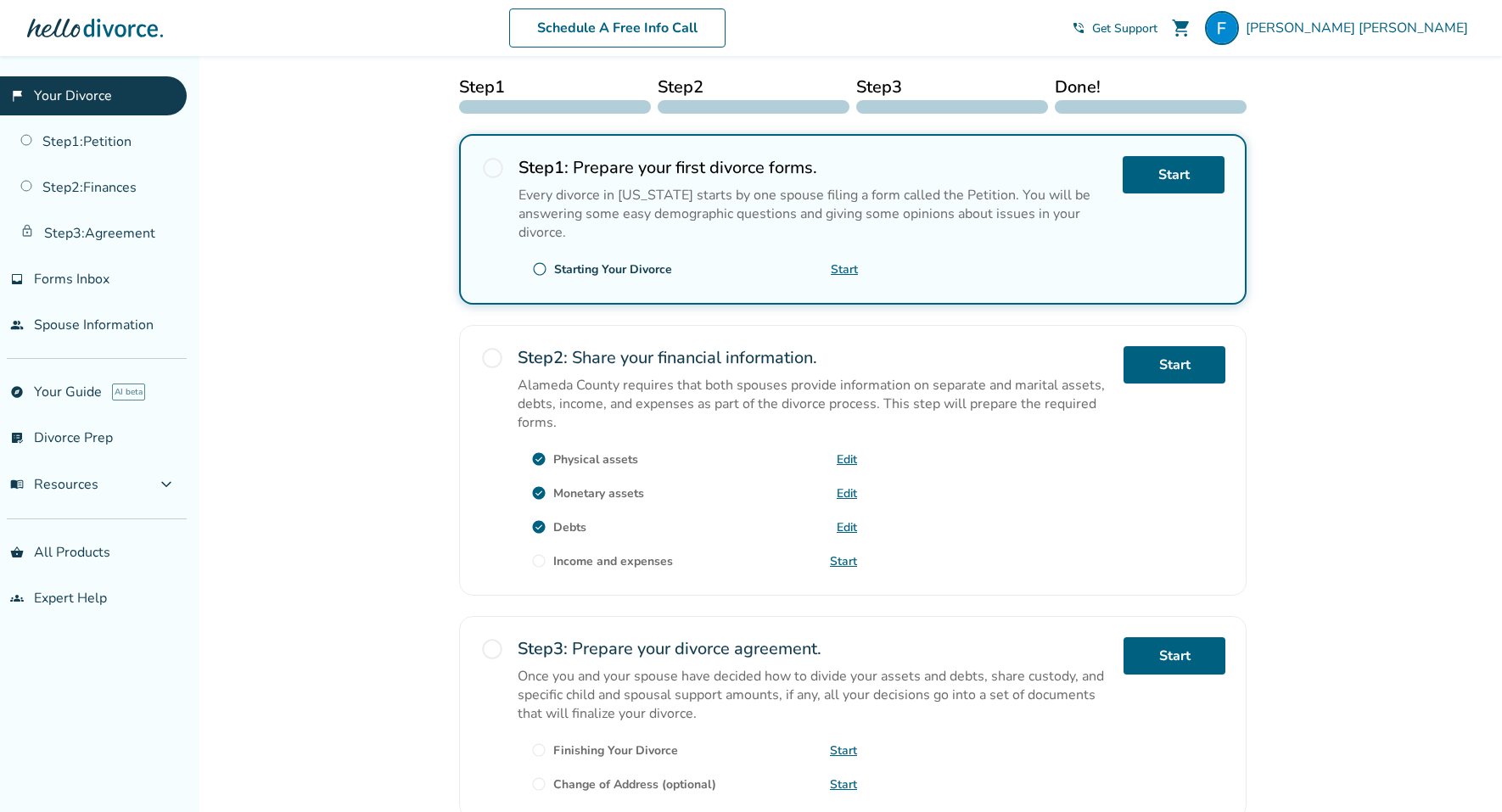
scroll to position [276, 0]
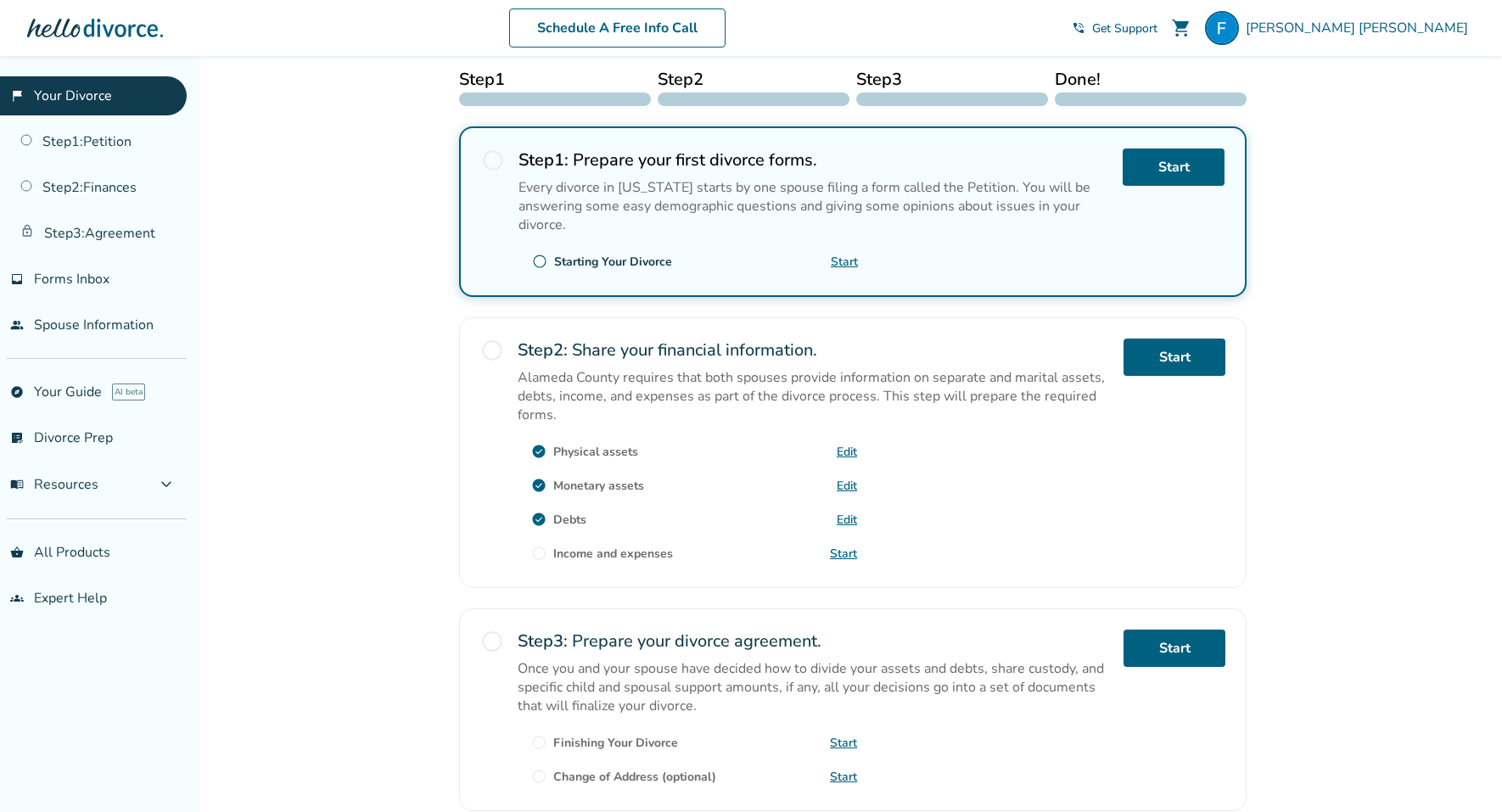
click at [851, 556] on link "Start" at bounding box center [843, 553] width 27 height 16
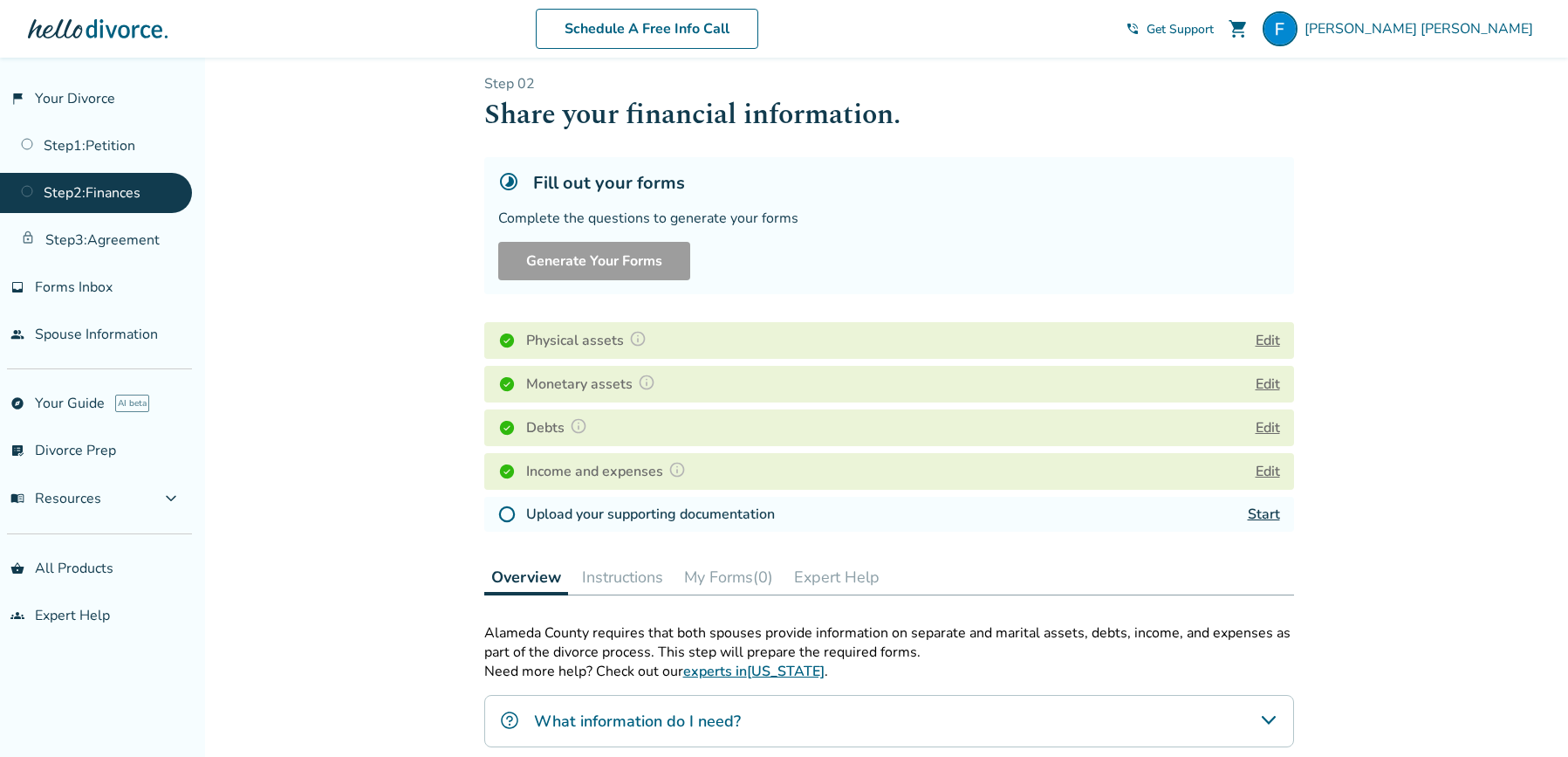
scroll to position [14, 0]
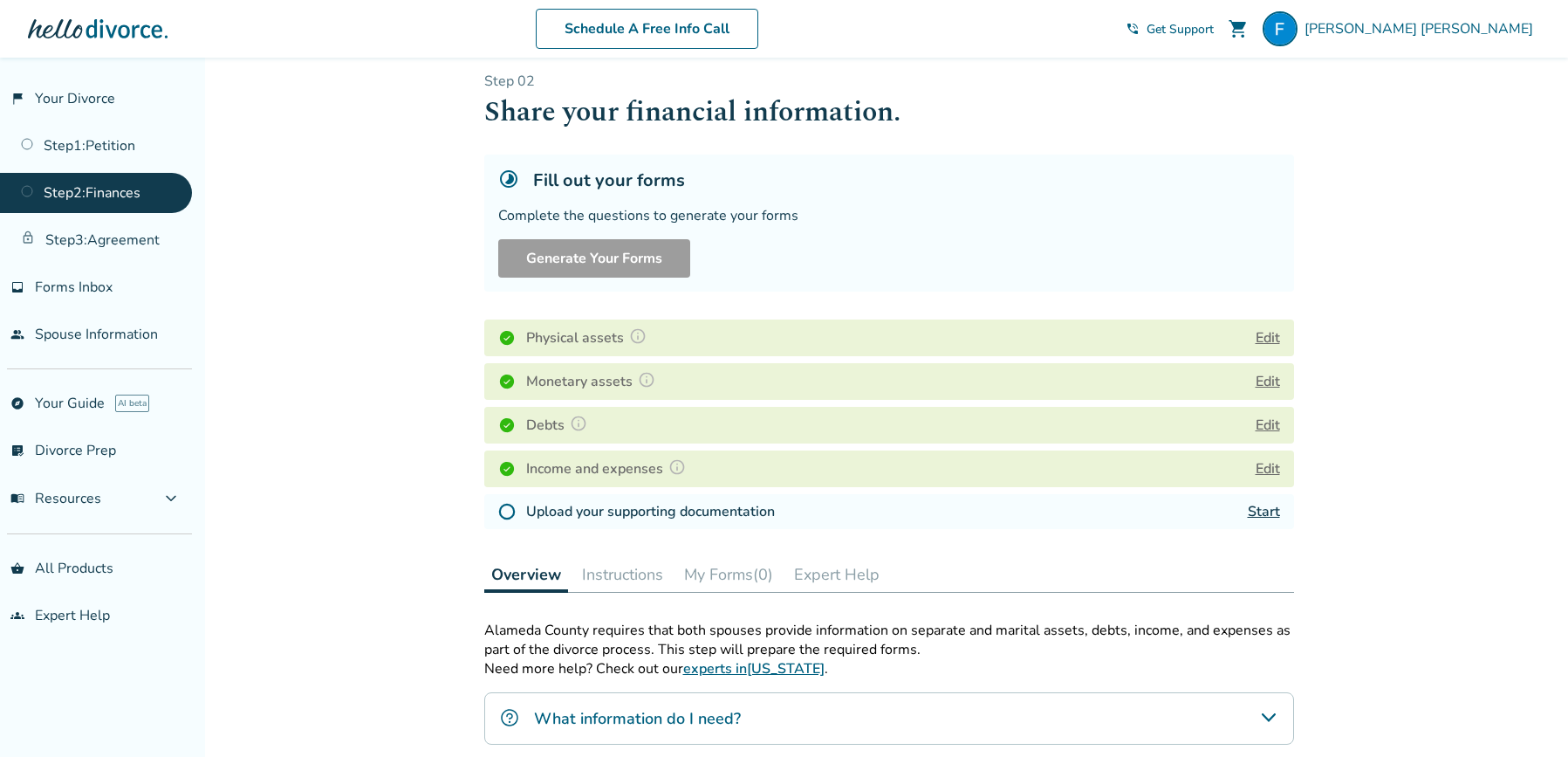
click at [1254, 502] on link "Start" at bounding box center [1264, 511] width 33 height 19
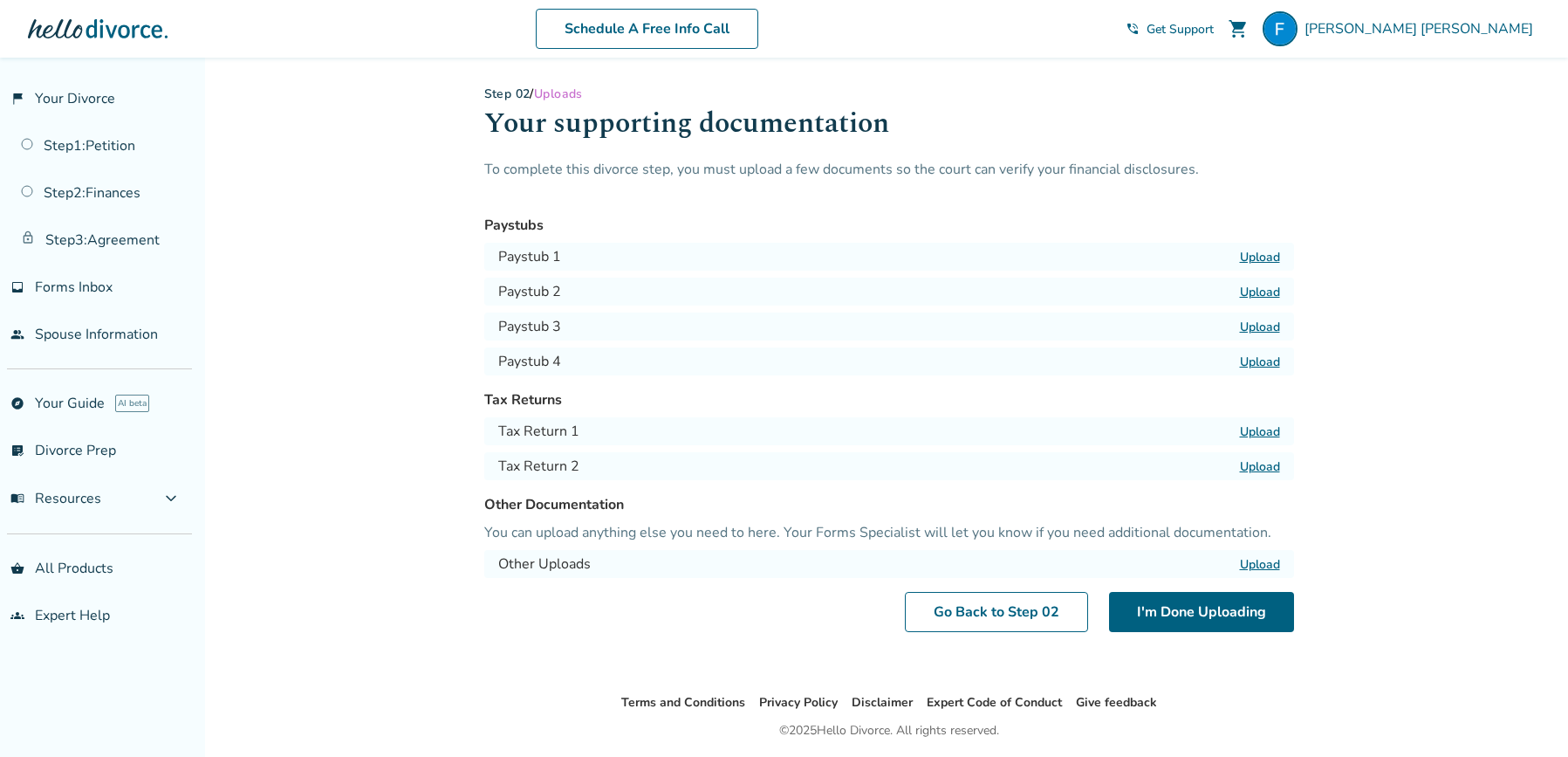
click at [1266, 256] on label "Upload" at bounding box center [1260, 256] width 40 height 17
click at [0, 0] on input "Upload" at bounding box center [0, 0] width 0 height 0
click at [1261, 291] on label "Upload" at bounding box center [1260, 292] width 40 height 17
click at [0, 0] on input "Upload" at bounding box center [0, 0] width 0 height 0
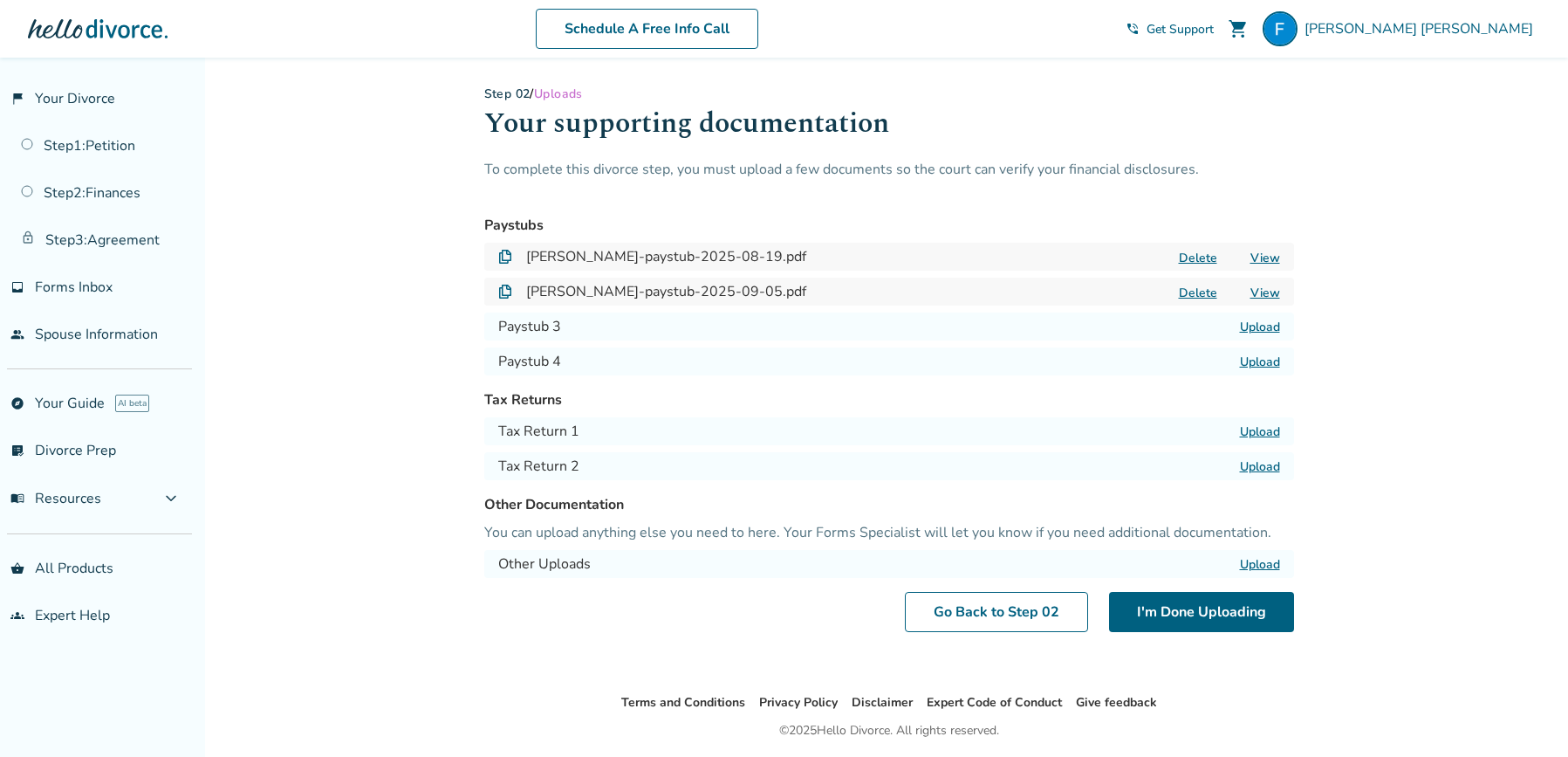
click at [1264, 328] on label "Upload" at bounding box center [1260, 327] width 40 height 17
click at [0, 0] on input "Upload" at bounding box center [0, 0] width 0 height 0
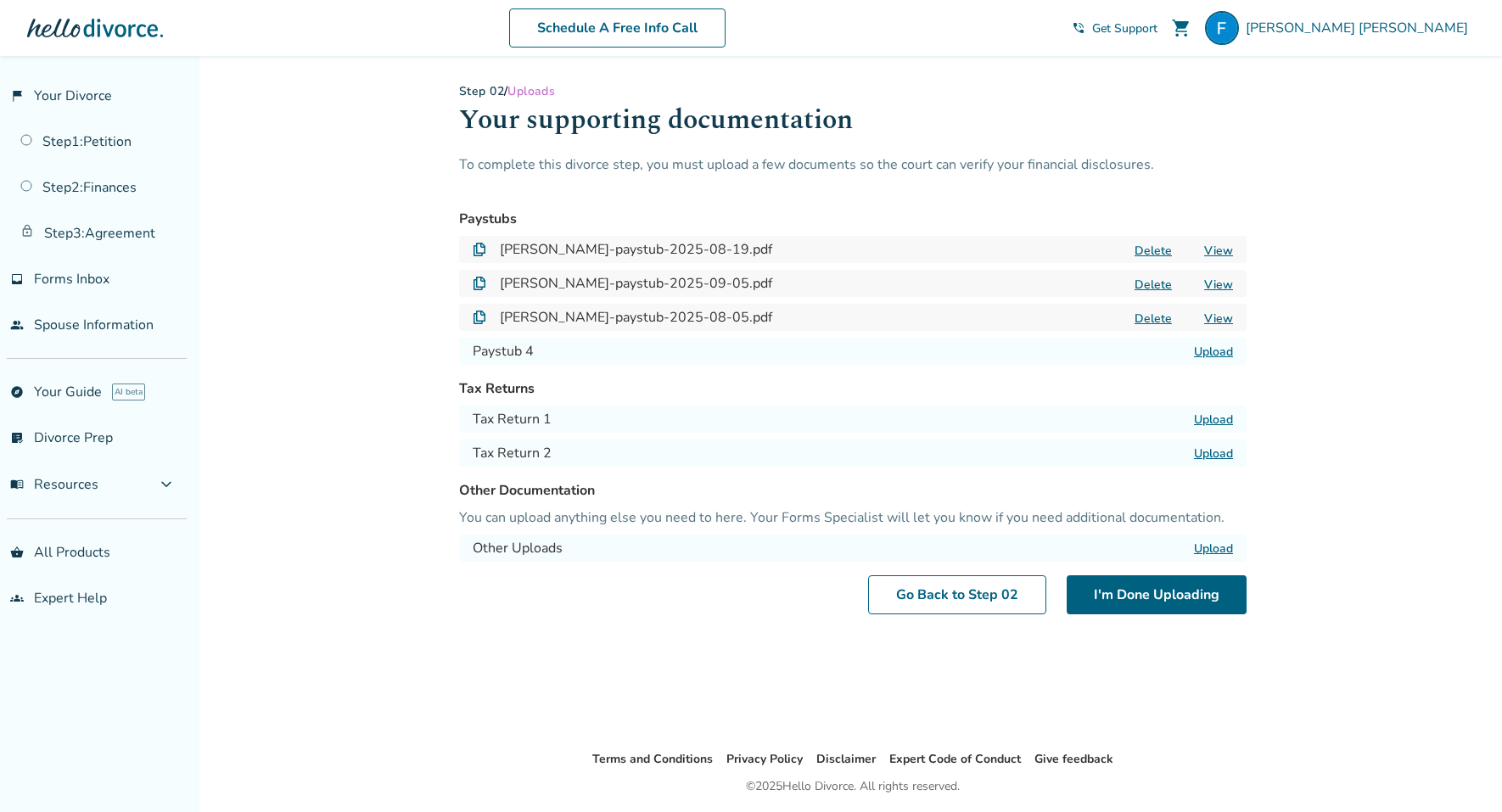
click at [1216, 421] on label "Upload" at bounding box center [1213, 419] width 39 height 16
click at [0, 0] on input "Upload" at bounding box center [0, 0] width 0 height 0
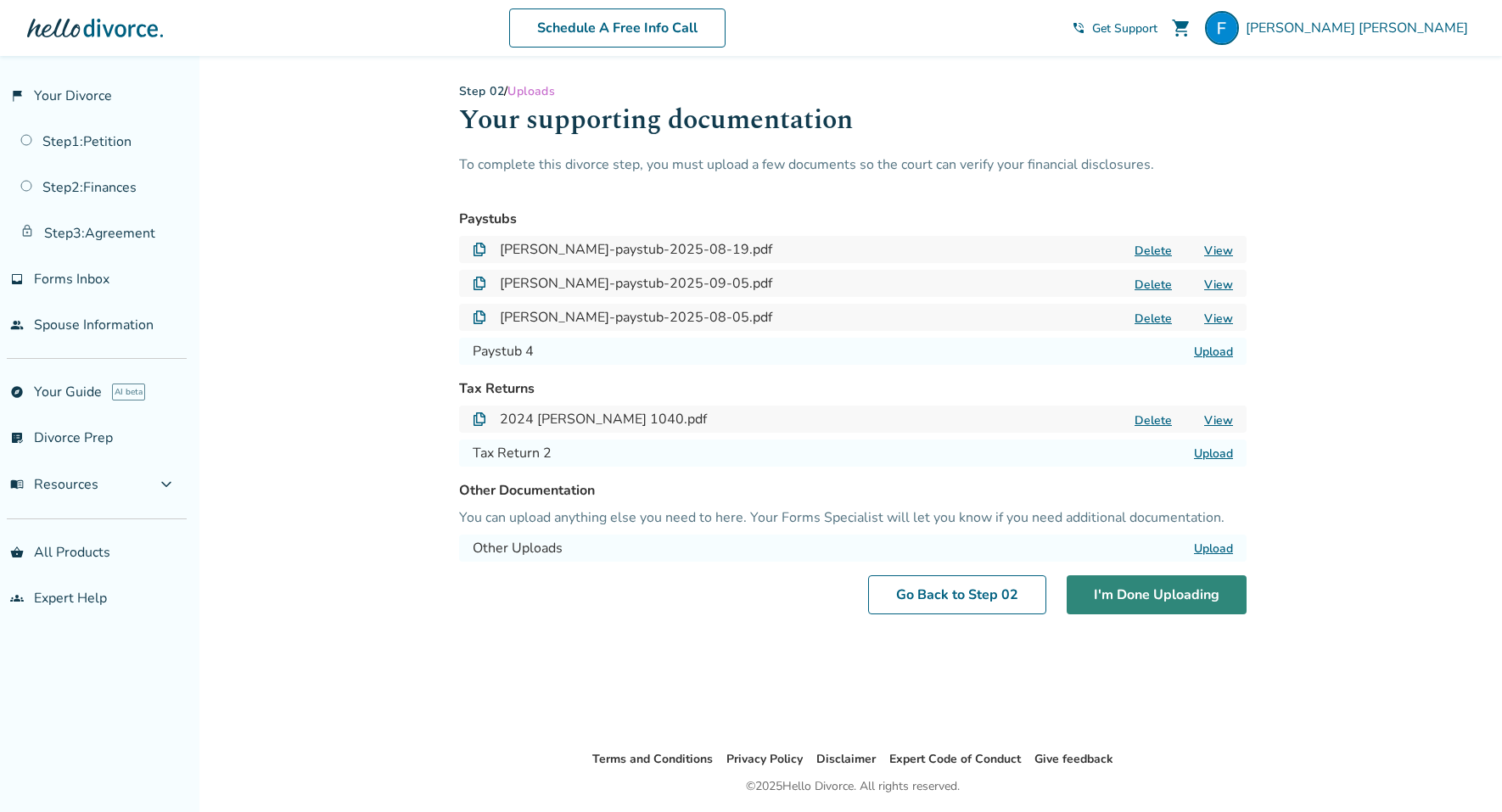
click at [1167, 588] on button "I'm Done Uploading" at bounding box center [1157, 595] width 180 height 39
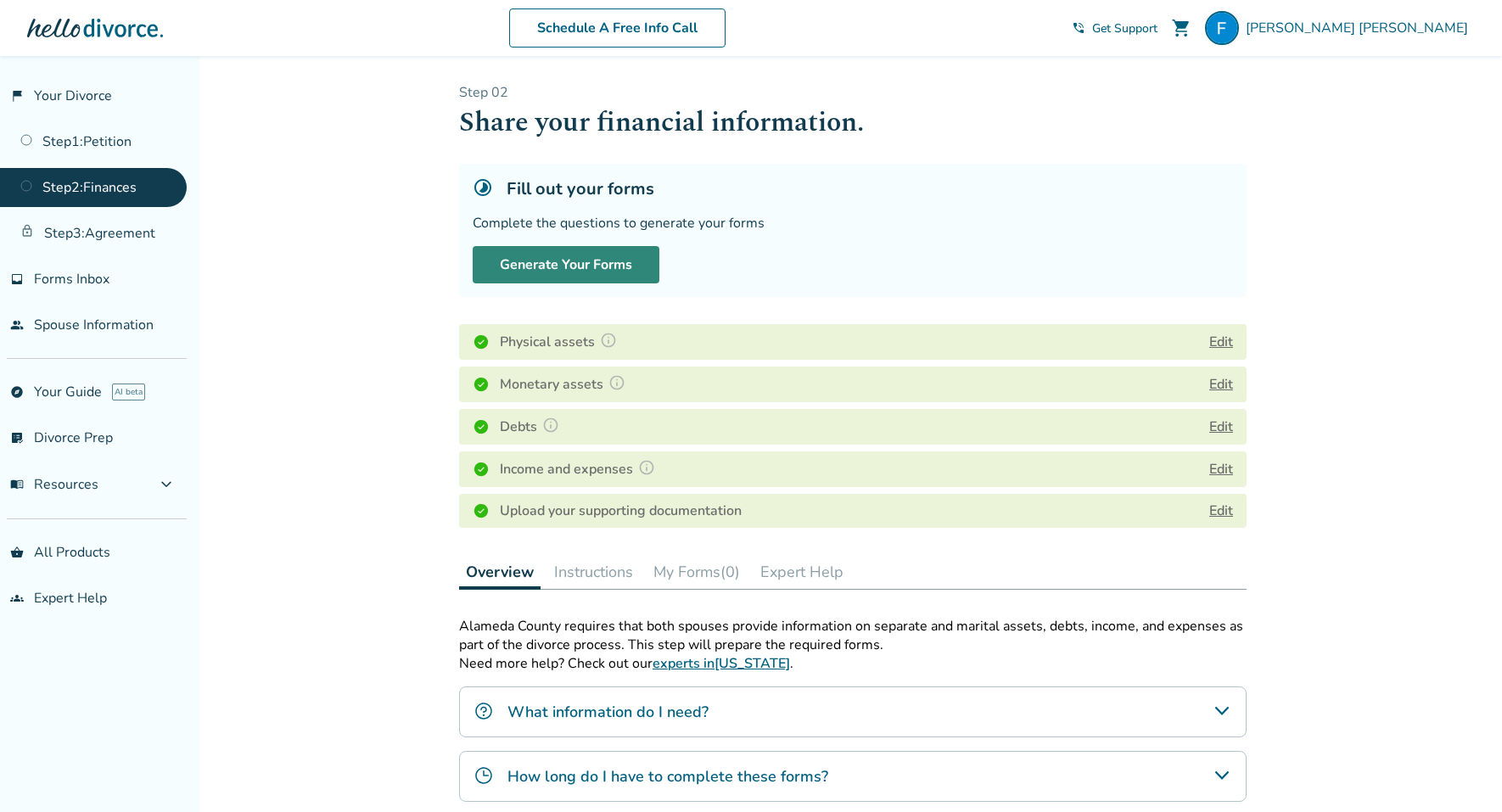
click at [605, 268] on button "Generate Your Forms" at bounding box center [565, 265] width 186 height 38
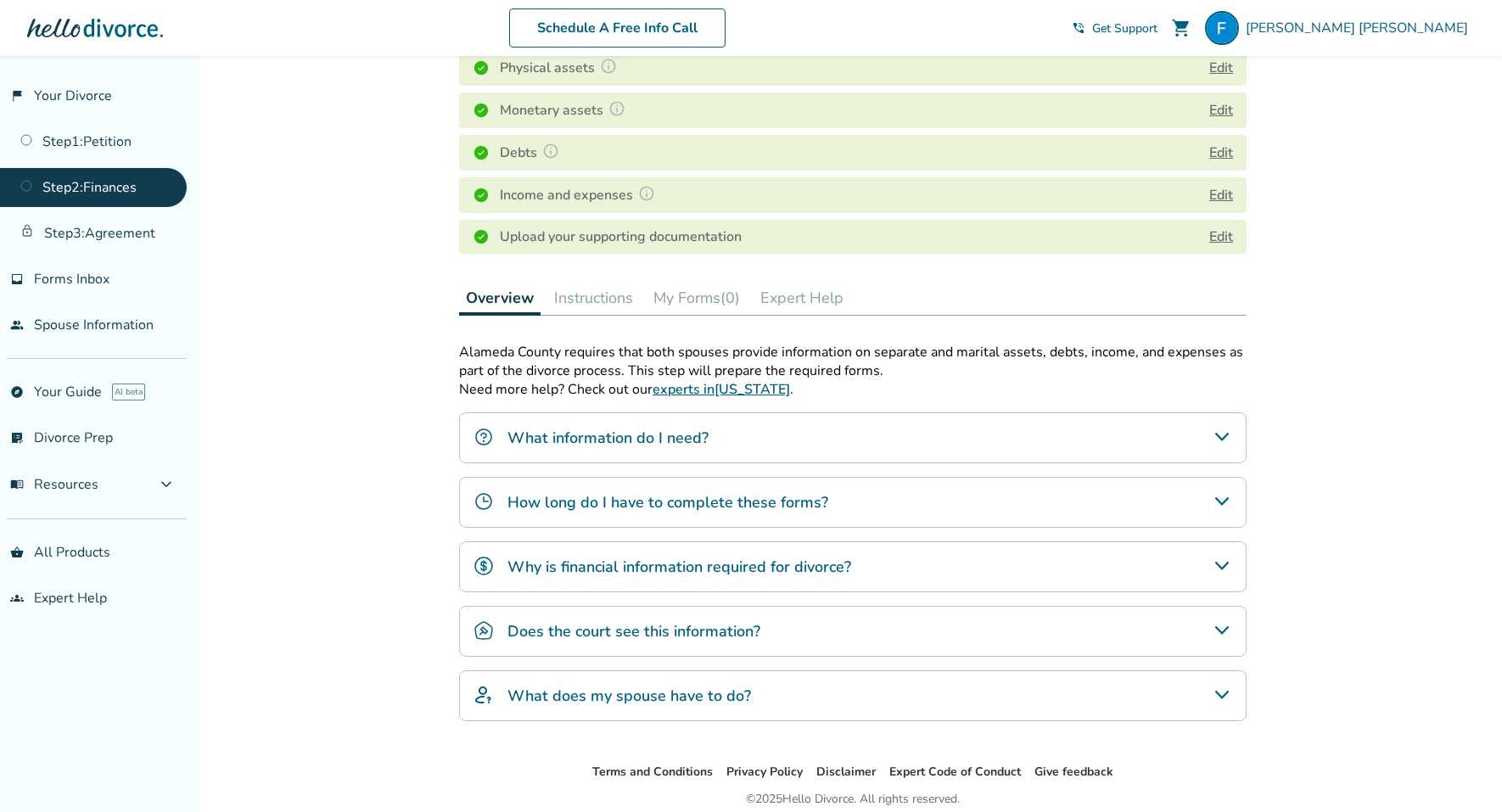
scroll to position [299, 0]
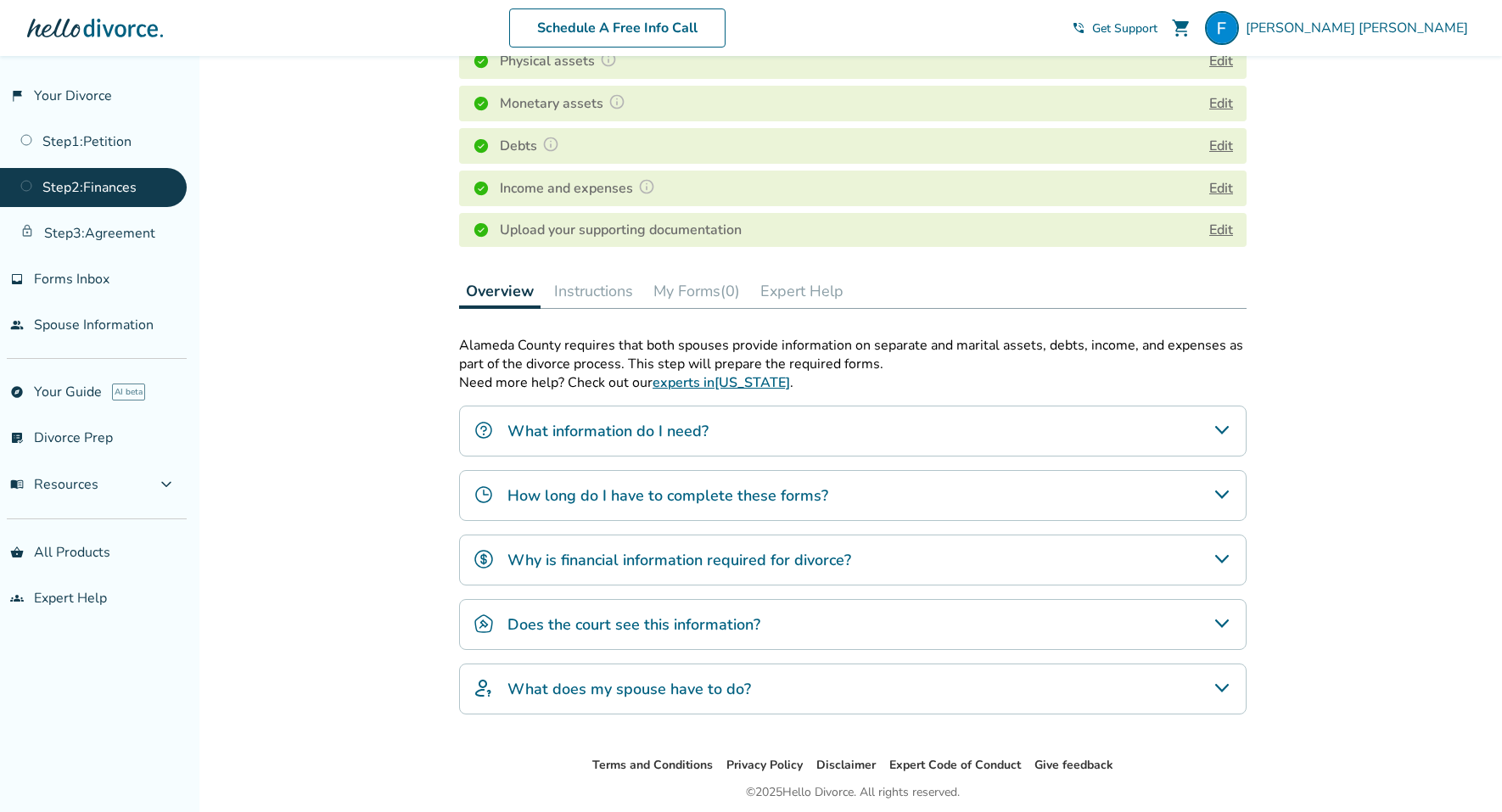
click at [1229, 490] on icon "How long do I have to complete these forms?" at bounding box center [1222, 494] width 20 height 20
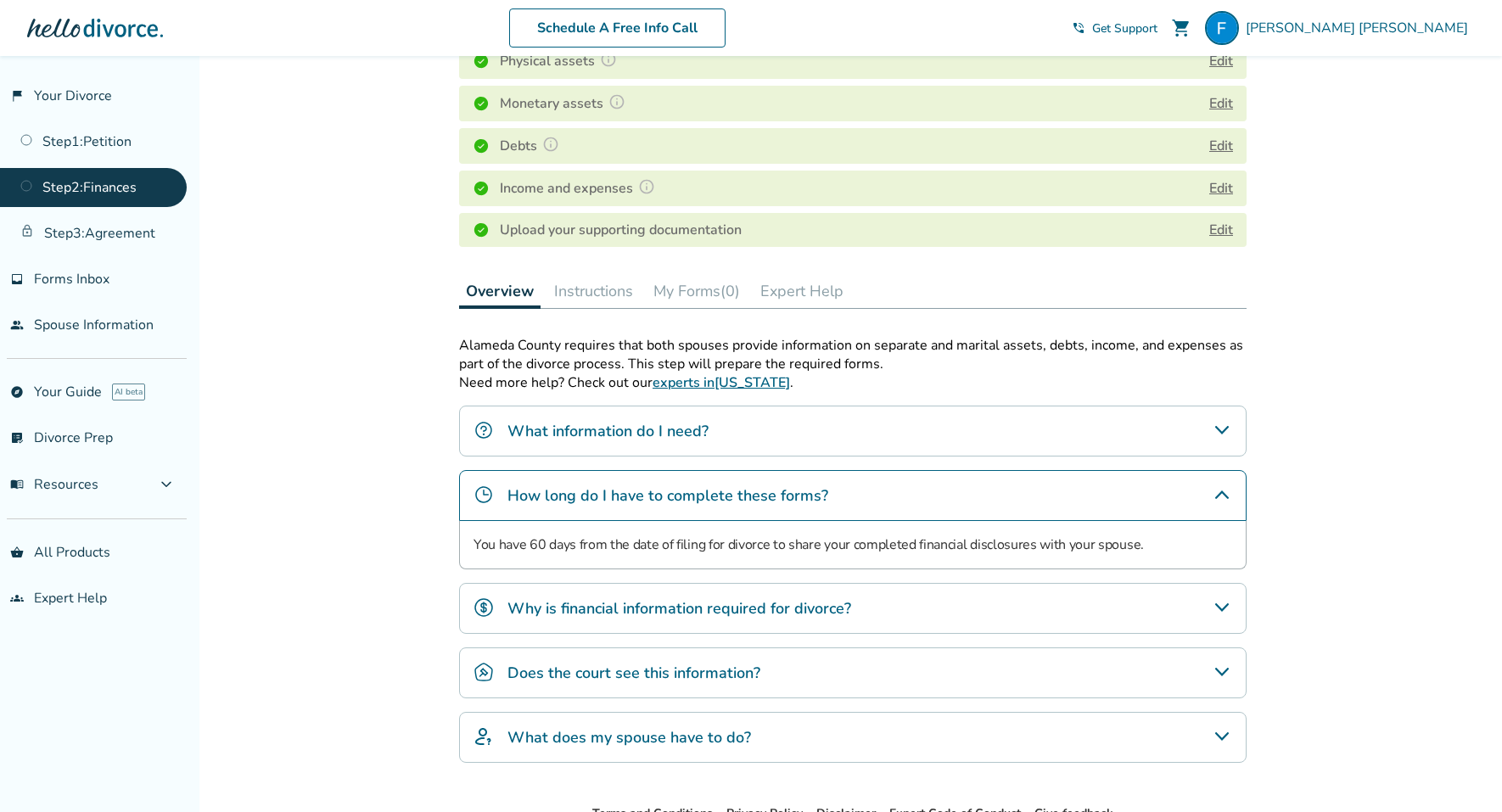
click at [1227, 667] on icon "Does the court see this information?" at bounding box center [1222, 671] width 20 height 20
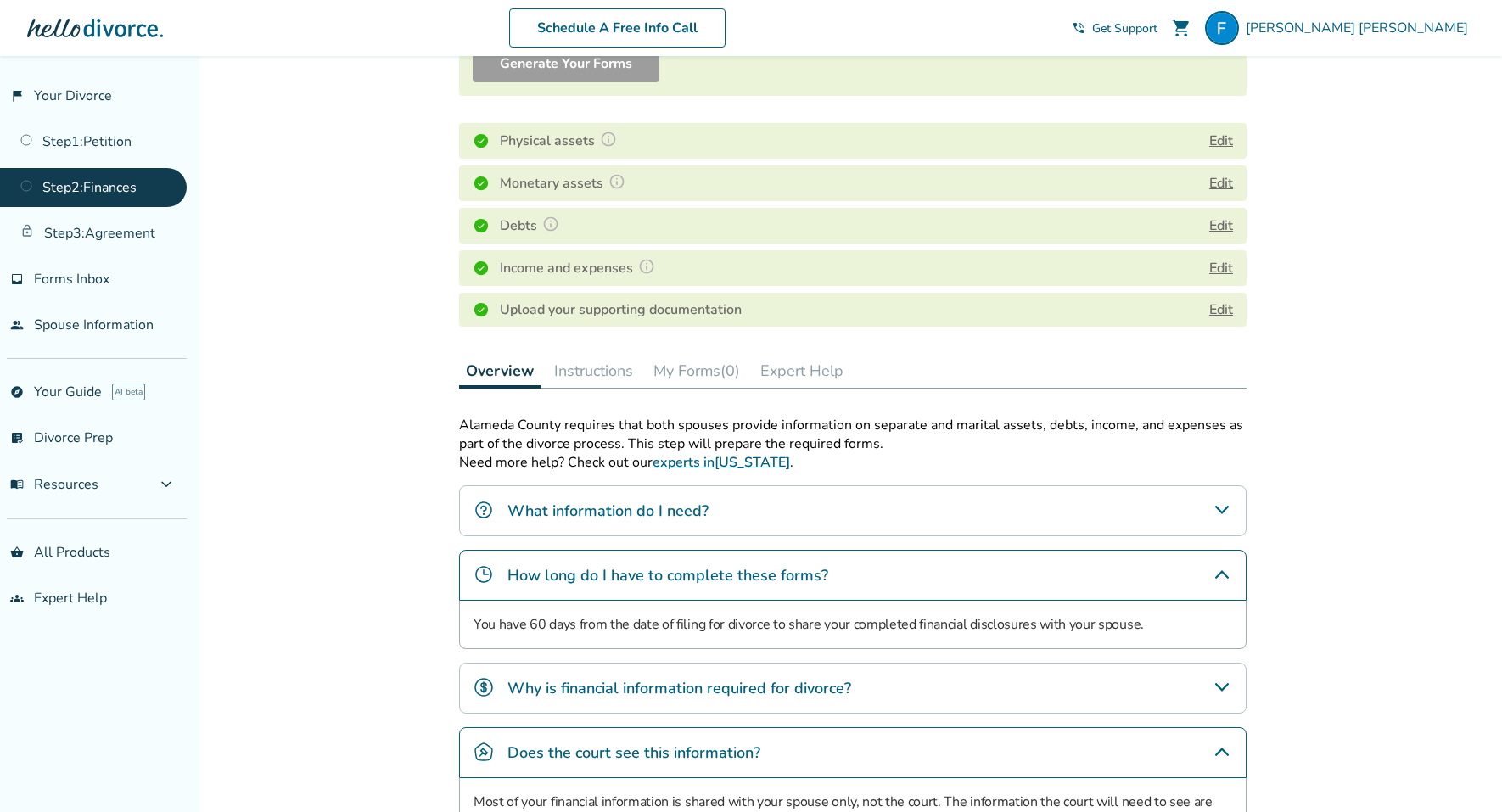
scroll to position [414, 0]
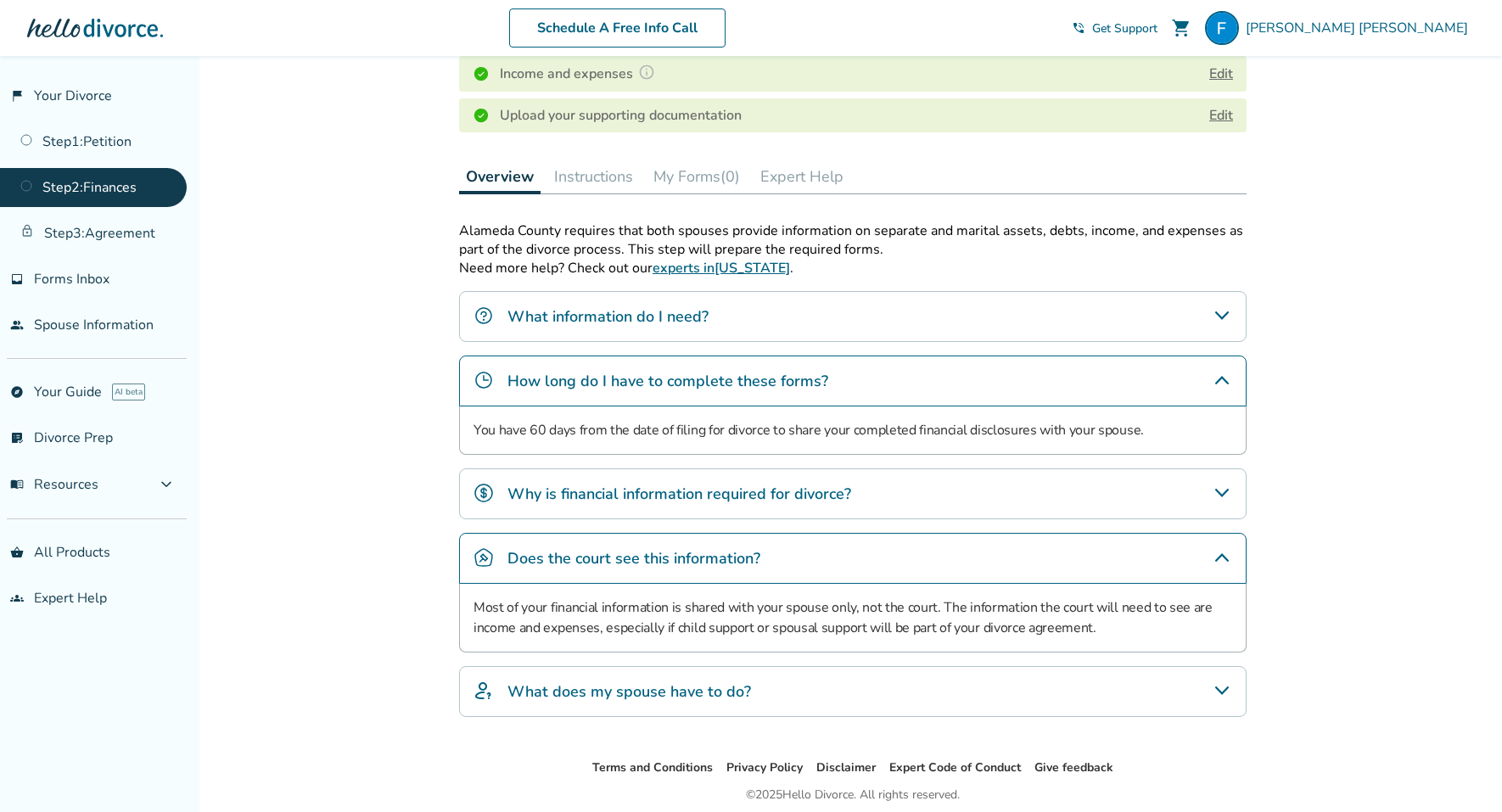
click at [1233, 696] on div "What does my spouse have to do?" at bounding box center [852, 691] width 787 height 51
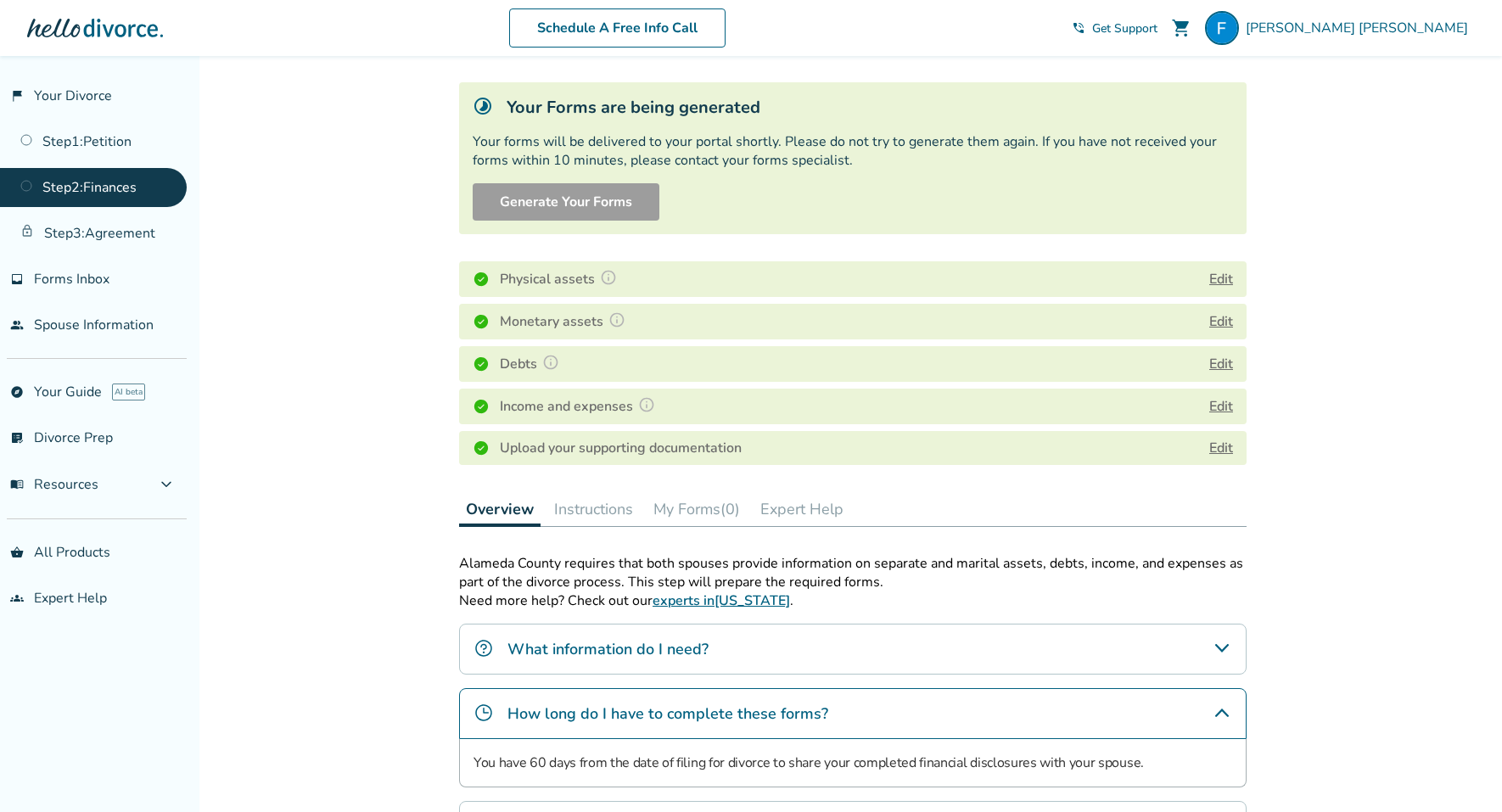
scroll to position [0, 0]
